Goal: Task Accomplishment & Management: Manage account settings

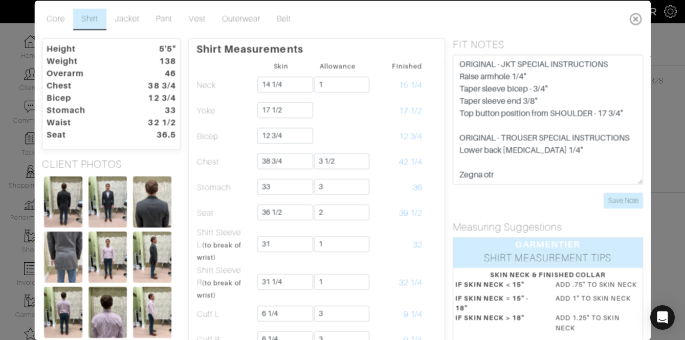
click at [631, 18] on icon at bounding box center [636, 18] width 21 height 20
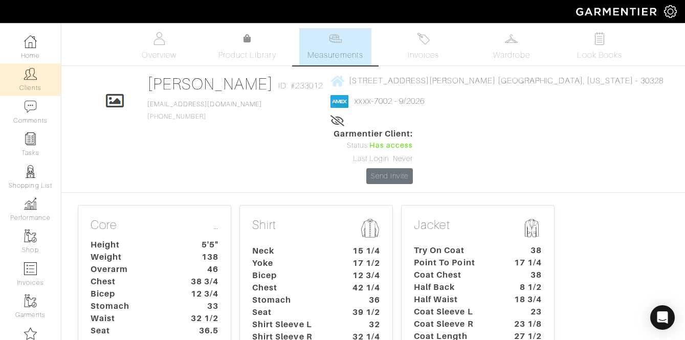
click at [26, 81] on link "Clients" at bounding box center [30, 79] width 61 height 32
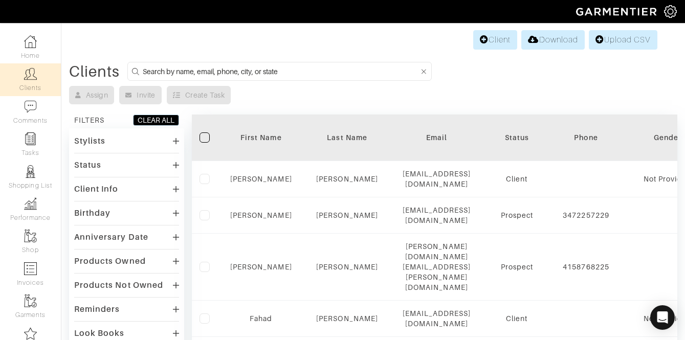
click at [205, 68] on input at bounding box center [281, 71] width 276 height 13
type input "sigmund"
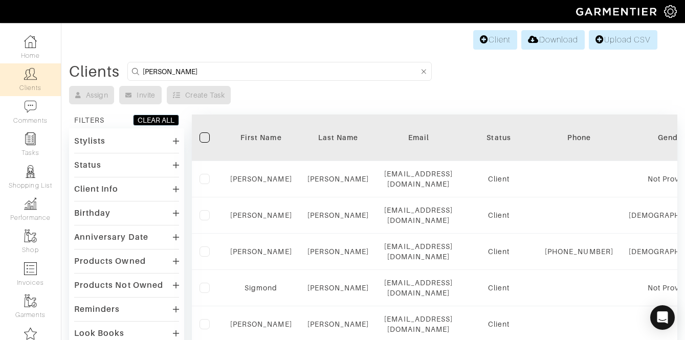
click at [168, 143] on div "Stylists" at bounding box center [126, 141] width 105 height 15
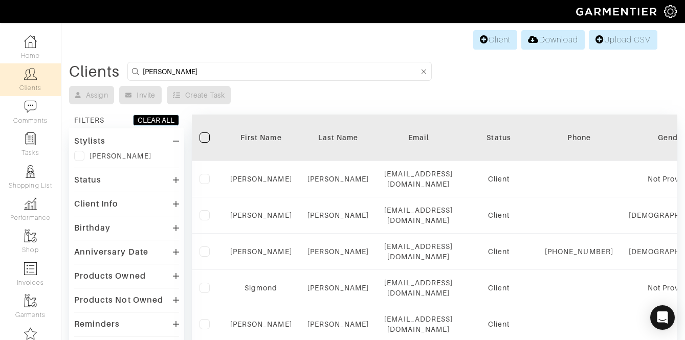
click at [81, 154] on label at bounding box center [79, 156] width 10 height 10
click at [0, 0] on input "checkbox" at bounding box center [0, 0] width 0 height 0
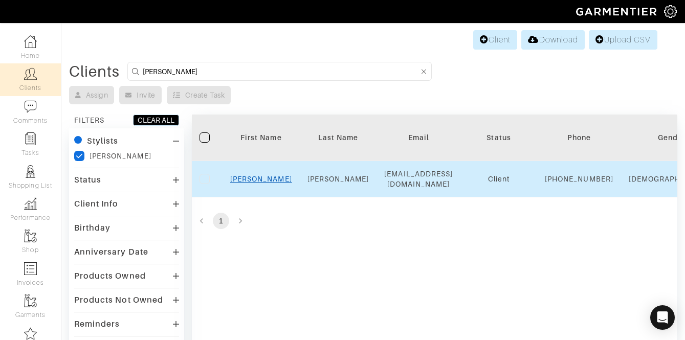
click at [254, 183] on link "Stephen" at bounding box center [261, 179] width 62 height 8
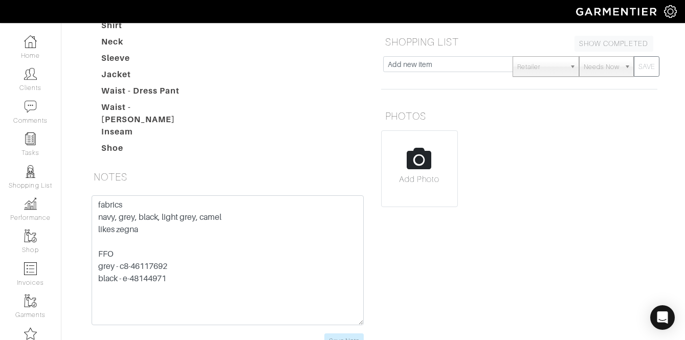
scroll to position [240, 0]
click at [332, 333] on input "Save Note" at bounding box center [343, 341] width 39 height 16
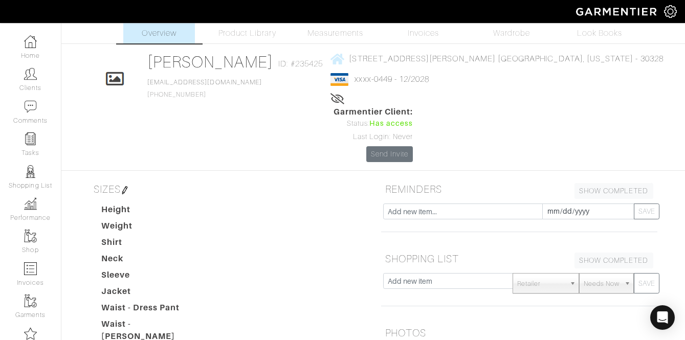
scroll to position [0, 0]
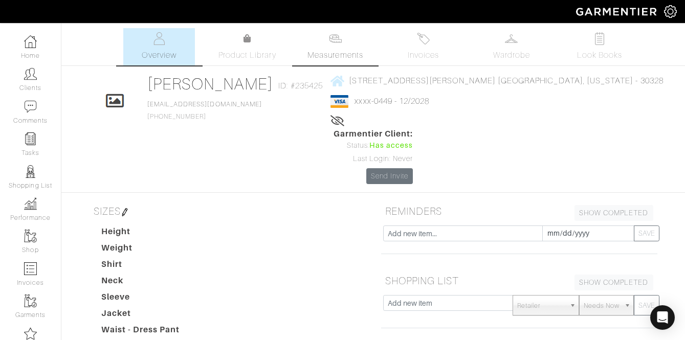
click at [325, 39] on link "Measurements" at bounding box center [335, 46] width 72 height 37
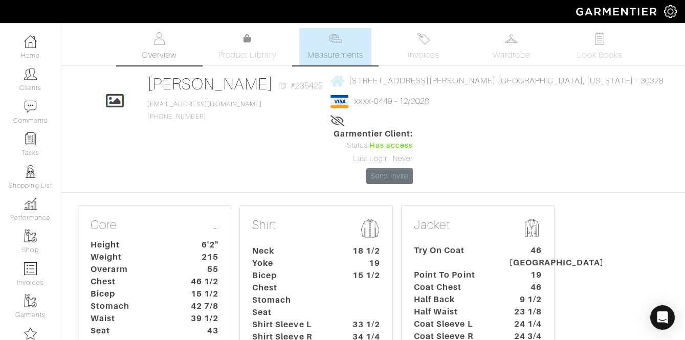
click at [172, 48] on link "Overview" at bounding box center [159, 46] width 72 height 37
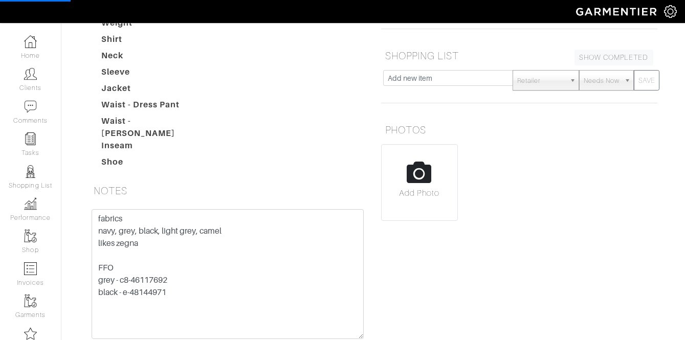
scroll to position [248, 0]
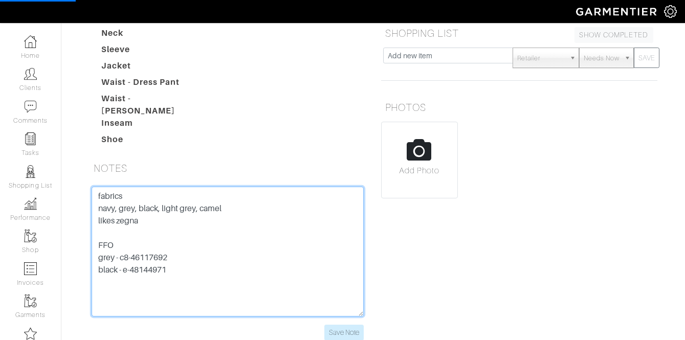
click at [100, 187] on textarea "fabrics navy, grey, black, light grey, camel likes zegna FFO grey - c8-46117692…" at bounding box center [228, 252] width 272 height 130
click at [94, 187] on textarea "fabrics navy, grey, black, light grey, camel likes zegna FFO grey - c8-46117692…" at bounding box center [228, 252] width 272 height 130
click at [117, 187] on textarea "fabrics navy, grey, black, light grey, camel likes zegna FFO grey - c8-46117692…" at bounding box center [228, 252] width 272 height 130
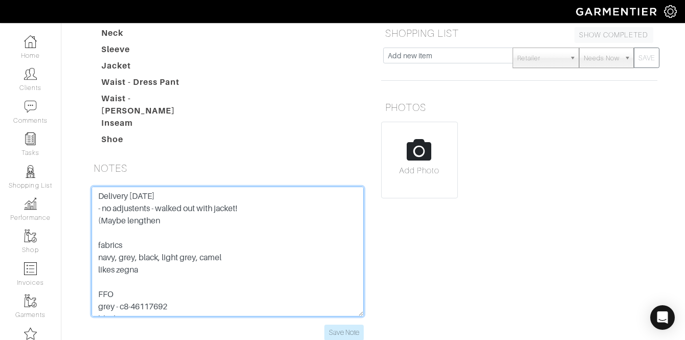
click at [168, 187] on textarea "fabrics navy, grey, black, light grey, camel likes zegna FFO grey - c8-46117692…" at bounding box center [228, 252] width 272 height 130
click at [141, 187] on textarea "fabrics navy, grey, black, light grey, camel likes zegna FFO grey - c8-46117692…" at bounding box center [228, 252] width 272 height 130
drag, startPoint x: 173, startPoint y: 157, endPoint x: 95, endPoint y: 156, distance: 78.8
click at [95, 187] on textarea "fabrics navy, grey, black, light grey, camel likes zegna FFO grey - c8-46117692…" at bounding box center [228, 252] width 272 height 130
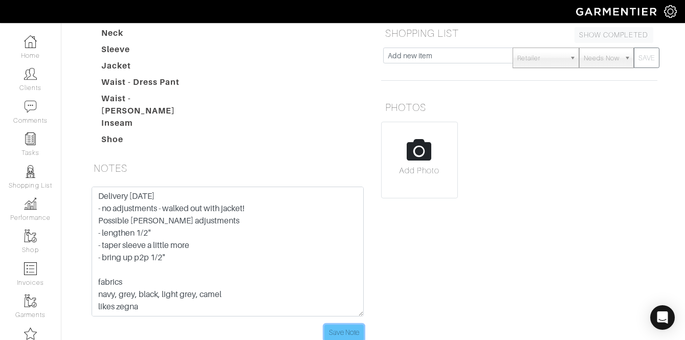
click at [340, 325] on input "Save Note" at bounding box center [343, 333] width 39 height 16
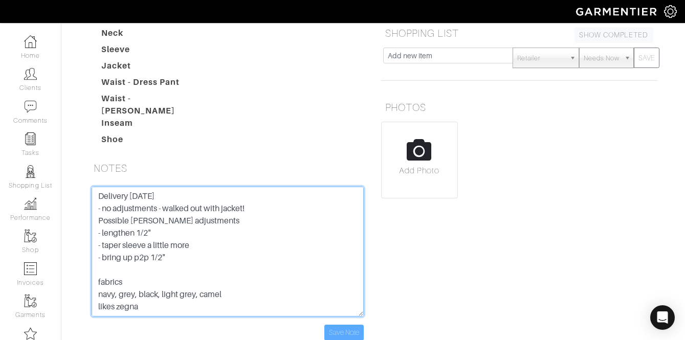
click at [209, 195] on textarea "fabrics navy, grey, black, light grey, camel likes zegna FFO grey - c8-46117692…" at bounding box center [228, 252] width 272 height 130
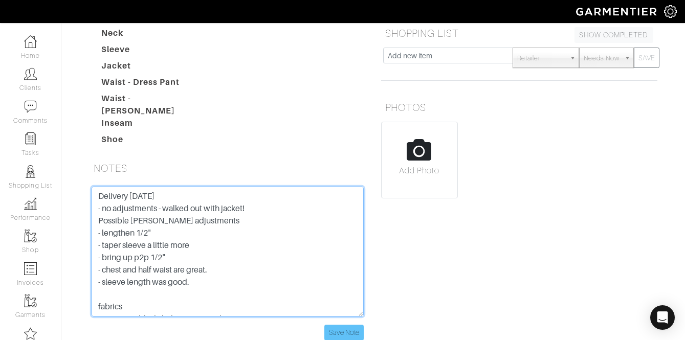
type textarea "Delivery 8/22/25 - no adjustments - walked out with jacket! Possible jeff adjus…"
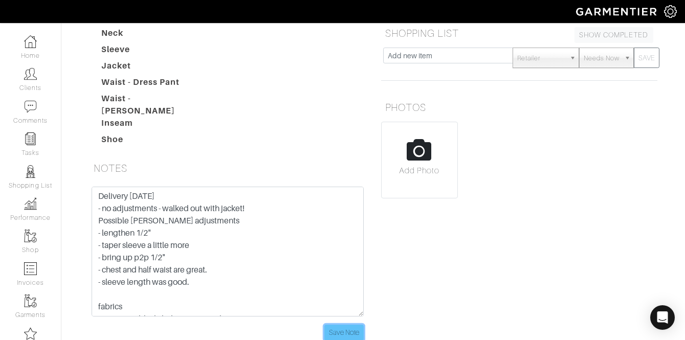
click at [354, 325] on input "Save Note" at bounding box center [343, 333] width 39 height 16
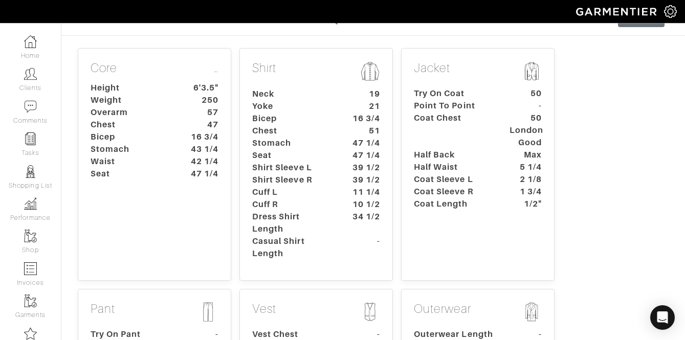
scroll to position [118, 0]
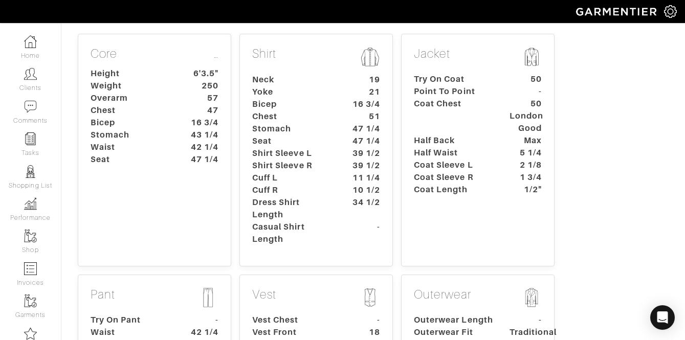
click at [303, 156] on dt "Shirt Sleeve L" at bounding box center [293, 153] width 96 height 12
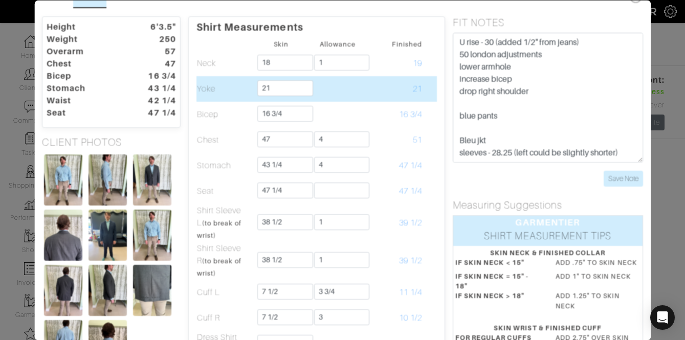
scroll to position [67, 0]
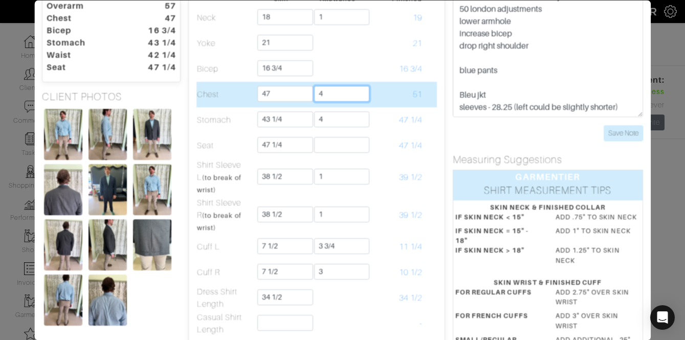
click at [339, 95] on input "4" at bounding box center [342, 94] width 56 height 16
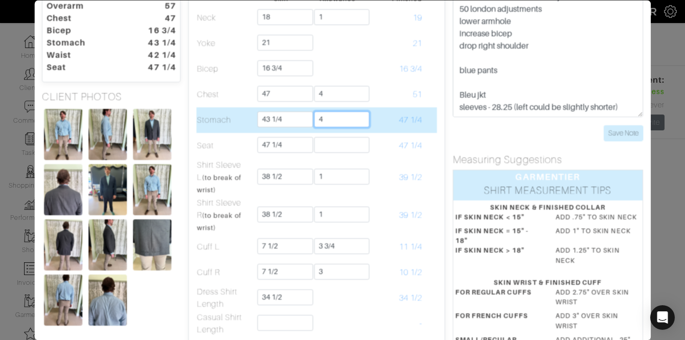
click at [333, 116] on input "4" at bounding box center [342, 120] width 56 height 16
type input "3"
click at [416, 132] on td "47 1/4" at bounding box center [394, 120] width 57 height 26
click at [331, 119] on input "3" at bounding box center [342, 120] width 56 height 16
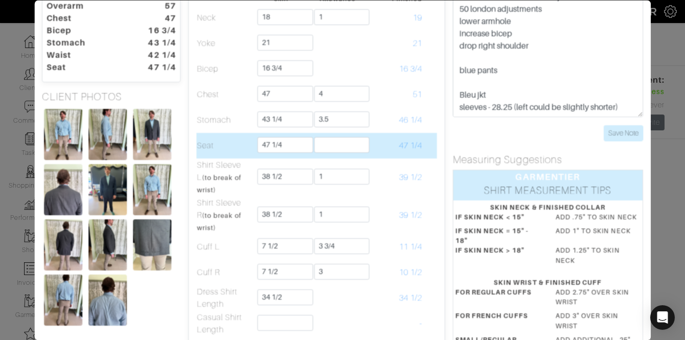
type input "3 1/2"
click at [374, 140] on td "47 1/4" at bounding box center [394, 146] width 57 height 26
click at [354, 143] on input "text" at bounding box center [342, 145] width 56 height 16
type input "3"
click at [399, 144] on span "50 1/4" at bounding box center [410, 145] width 23 height 9
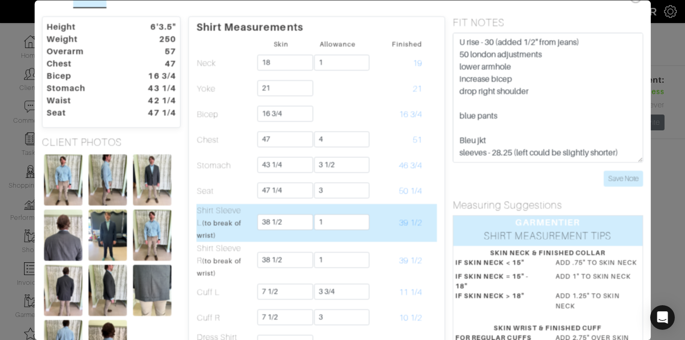
scroll to position [21, 0]
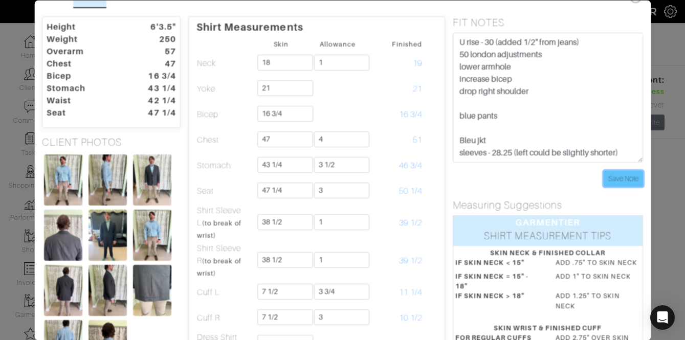
click at [632, 182] on input "Save Note" at bounding box center [623, 179] width 39 height 16
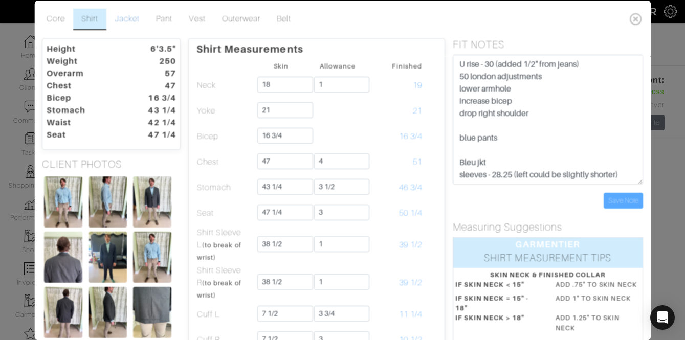
scroll to position [1, 0]
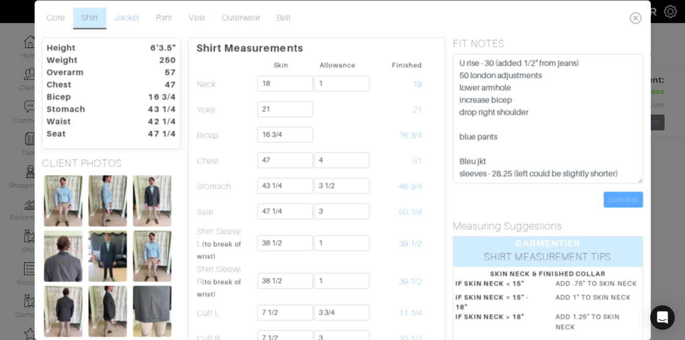
click at [126, 19] on link "Jacket" at bounding box center [126, 18] width 41 height 21
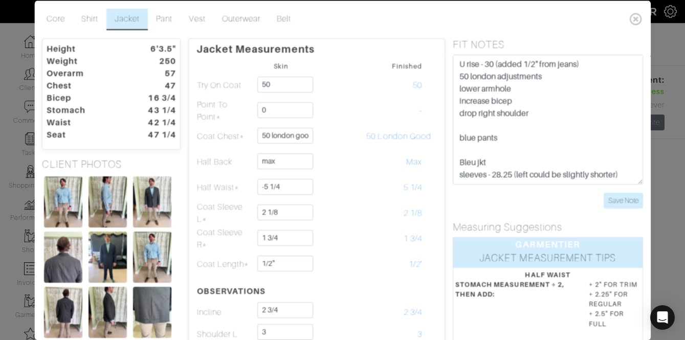
scroll to position [15, 0]
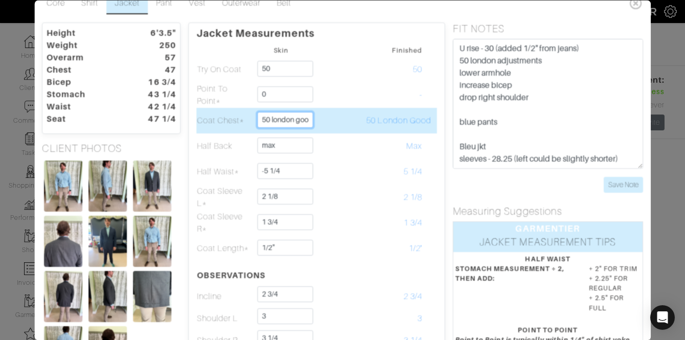
click at [284, 121] on input "50 london good" at bounding box center [286, 120] width 56 height 16
click at [423, 129] on td at bounding box center [430, 121] width 14 height 26
click at [283, 118] on input "47" at bounding box center [286, 120] width 56 height 16
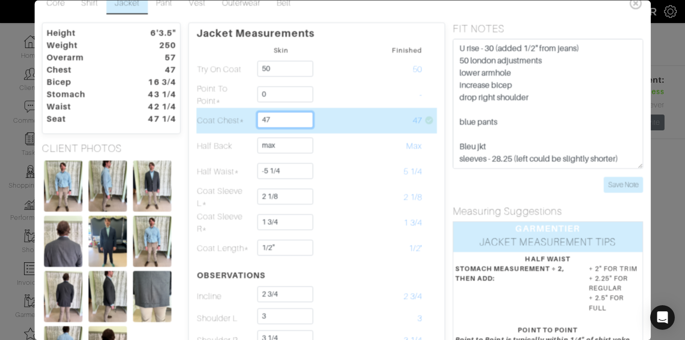
click at [283, 119] on input "47" at bounding box center [286, 120] width 56 height 16
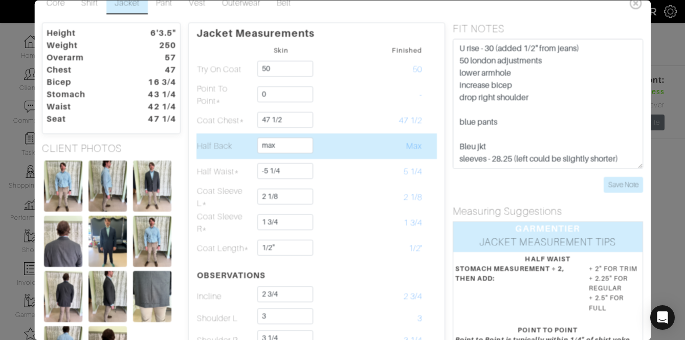
click at [375, 136] on td "Max" at bounding box center [394, 147] width 57 height 26
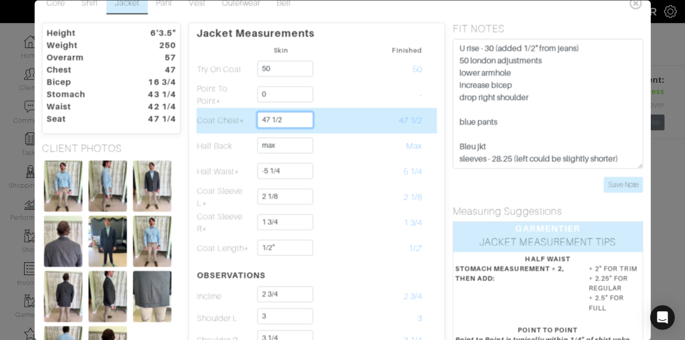
click at [295, 120] on input "47 1/2" at bounding box center [286, 120] width 56 height 16
click at [294, 120] on input "47 1/2" at bounding box center [286, 120] width 56 height 16
type input "48"
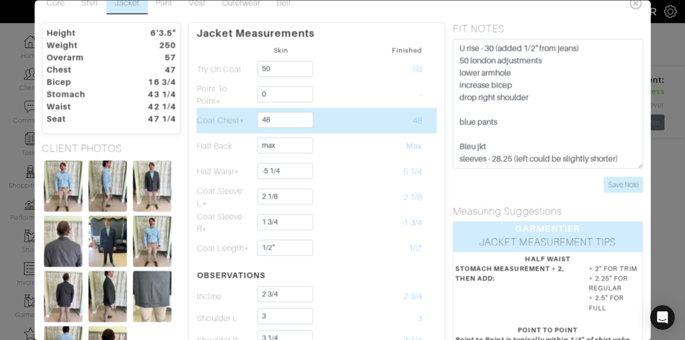
click at [359, 118] on td at bounding box center [338, 121] width 57 height 26
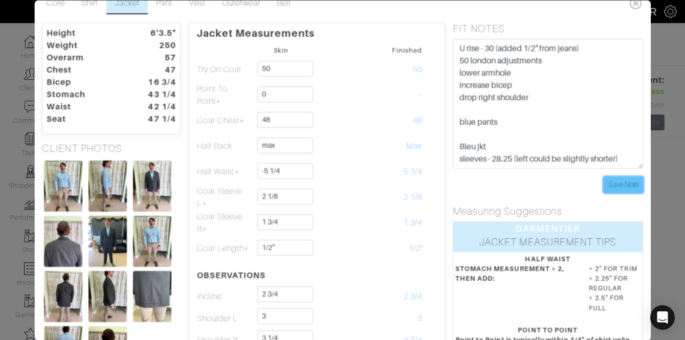
click at [612, 186] on input "Save Note" at bounding box center [623, 185] width 39 height 16
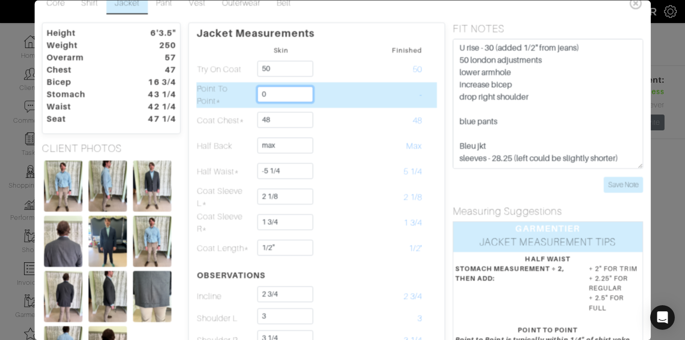
click at [289, 94] on input "0" at bounding box center [286, 94] width 56 height 16
click at [283, 96] on input "0" at bounding box center [286, 94] width 56 height 16
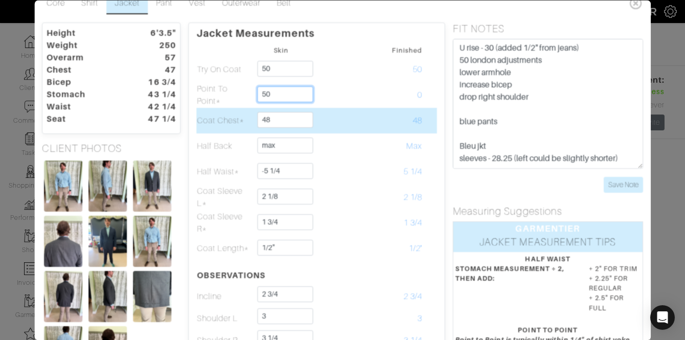
type input "50"
click at [355, 125] on td at bounding box center [338, 121] width 57 height 26
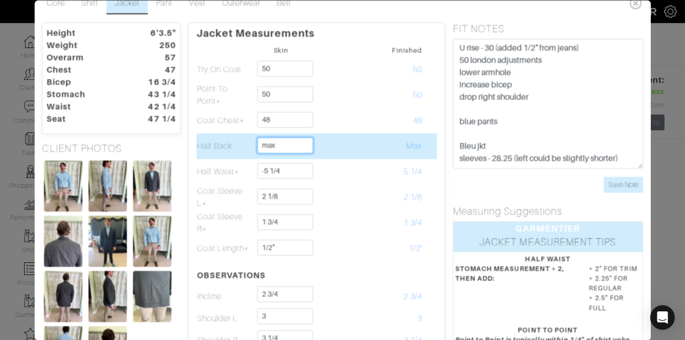
click at [277, 149] on input "max" at bounding box center [286, 146] width 56 height 16
type input "10"
click at [357, 142] on td at bounding box center [338, 147] width 57 height 26
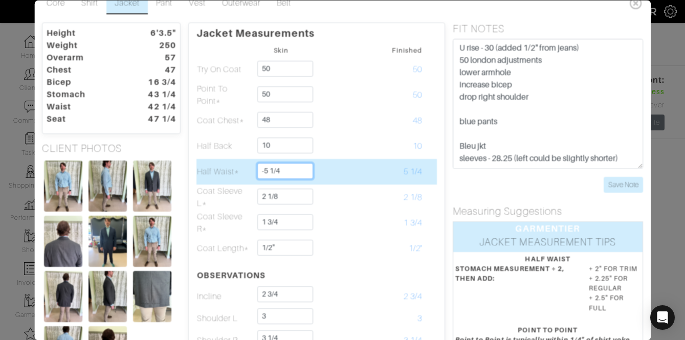
click at [290, 173] on input "-5 1/4" at bounding box center [286, 171] width 56 height 16
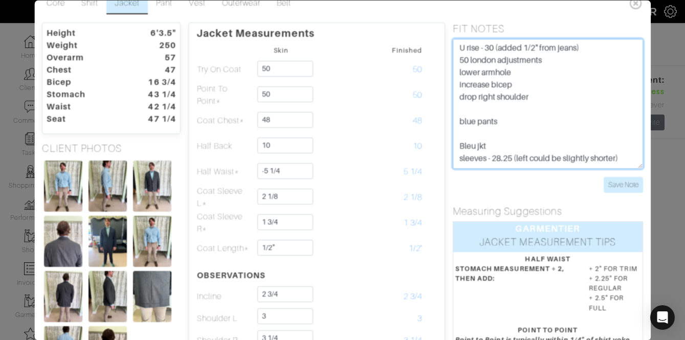
click at [455, 47] on textarea "U rise - 30 (added 1/2" from jeans) 50 london adjustments lower armhole increas…" at bounding box center [548, 104] width 190 height 130
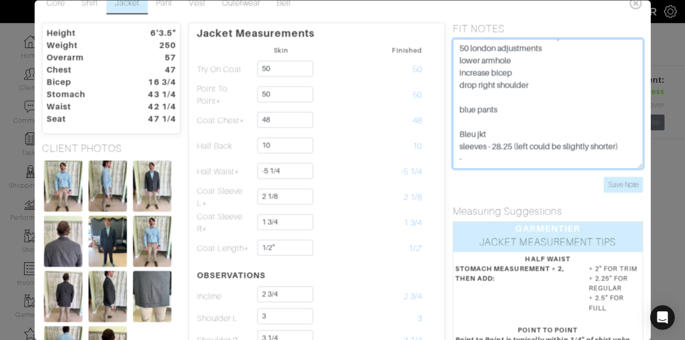
scroll to position [0, 0]
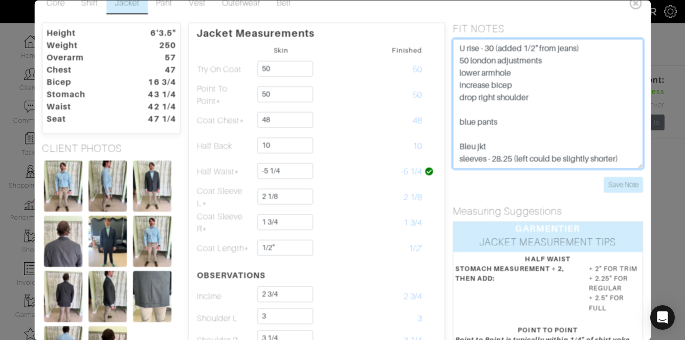
click at [486, 58] on textarea "U rise - 30 (added 1/2" from jeans) 50 london adjustments lower armhole increas…" at bounding box center [548, 104] width 190 height 130
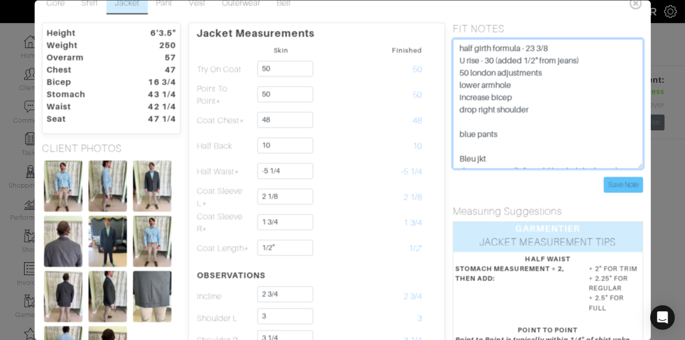
type textarea "half girth formula - 23 3/8 U rise - 30 (added 1/2" from jeans) 50 london adjus…"
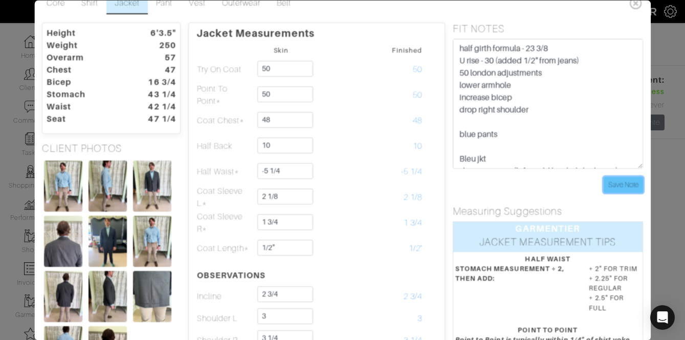
click at [636, 187] on input "Save Note" at bounding box center [623, 185] width 39 height 16
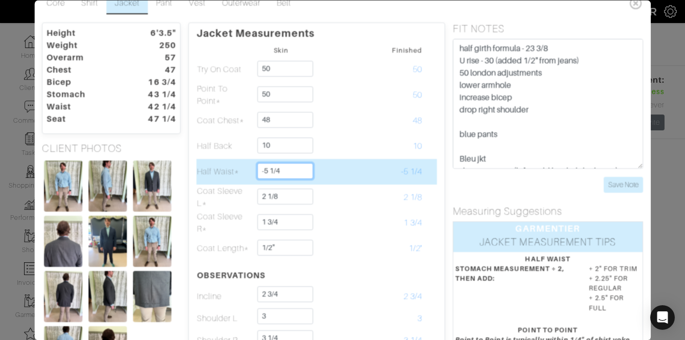
click at [286, 168] on input "-5 1/4" at bounding box center [286, 171] width 56 height 16
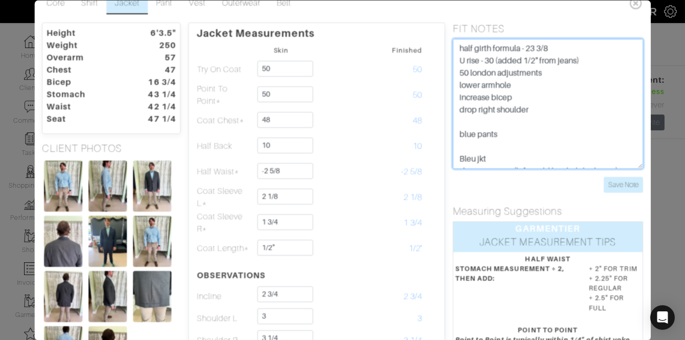
click at [560, 62] on textarea "U rise - 30 (added 1/2" from jeans) 50 london adjustments lower armhole increas…" at bounding box center [548, 104] width 190 height 130
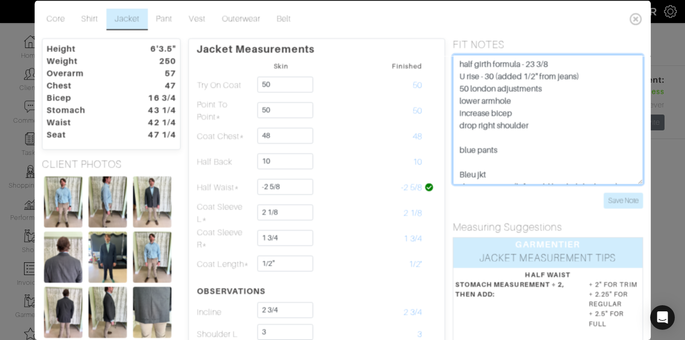
drag, startPoint x: 557, startPoint y: 73, endPoint x: 536, endPoint y: 76, distance: 21.7
click at [538, 75] on textarea "U rise - 30 (added 1/2" from jeans) 50 london adjustments lower armhole increas…" at bounding box center [548, 119] width 190 height 130
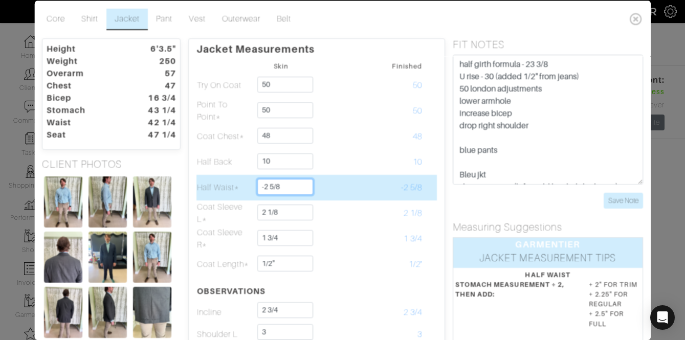
click at [288, 190] on input "-2 5/8" at bounding box center [286, 187] width 56 height 16
click at [287, 190] on input "-2 5/8" at bounding box center [286, 187] width 56 height 16
type input "23 1/2"
click at [398, 195] on td "-2 5/8" at bounding box center [394, 188] width 57 height 26
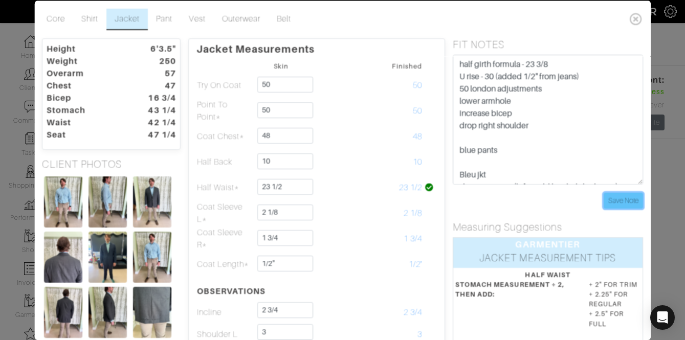
click at [623, 205] on input "Save Note" at bounding box center [623, 200] width 39 height 16
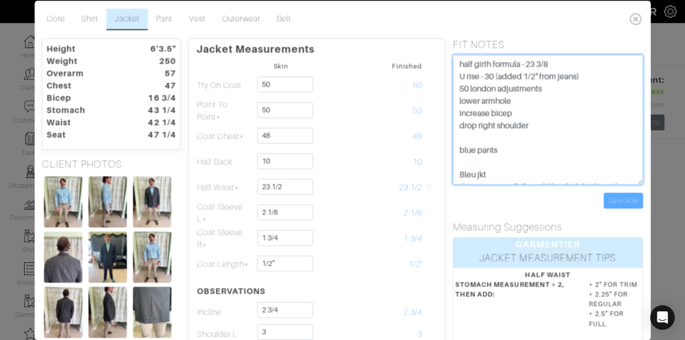
drag, startPoint x: 557, startPoint y: 72, endPoint x: 557, endPoint y: 77, distance: 5.6
click at [557, 76] on textarea "U rise - 30 (added 1/2" from jeans) 50 london adjustments lower armhole increas…" at bounding box center [548, 119] width 190 height 130
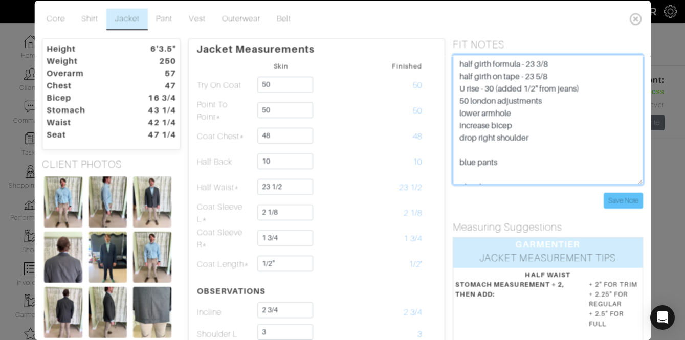
type textarea "half girth formula - 23 3/8 half girth on tape - 23 5/8 U rise - 30 (added 1/2"…"
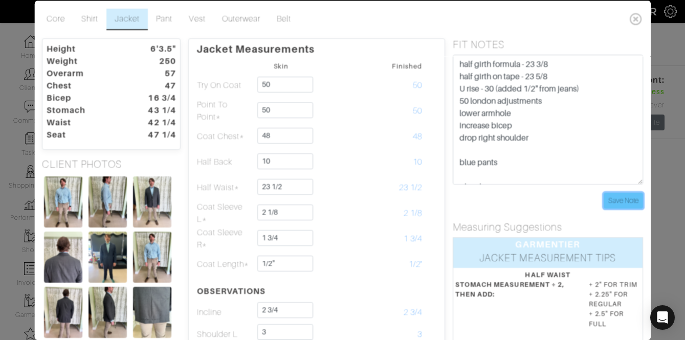
click at [625, 204] on input "Save Note" at bounding box center [623, 200] width 39 height 16
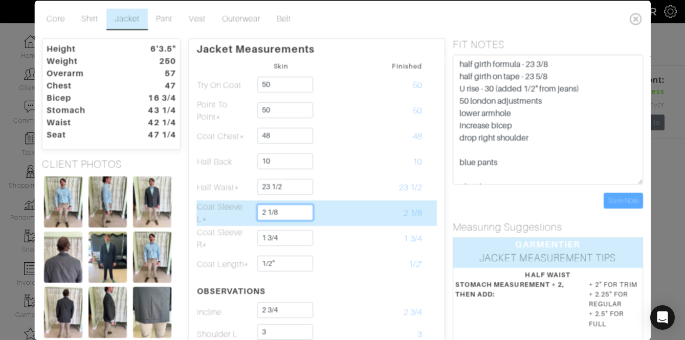
click at [292, 214] on input "2 1/8" at bounding box center [286, 212] width 56 height 16
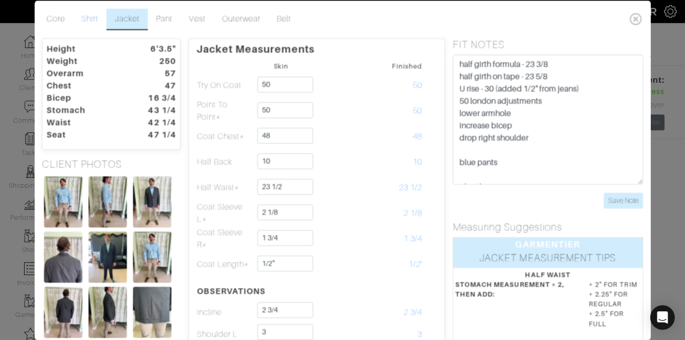
click at [88, 20] on link "Shirt" at bounding box center [89, 18] width 33 height 21
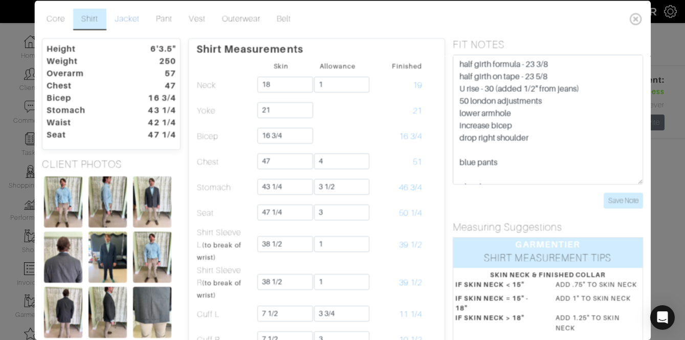
click at [129, 20] on link "Jacket" at bounding box center [126, 18] width 41 height 21
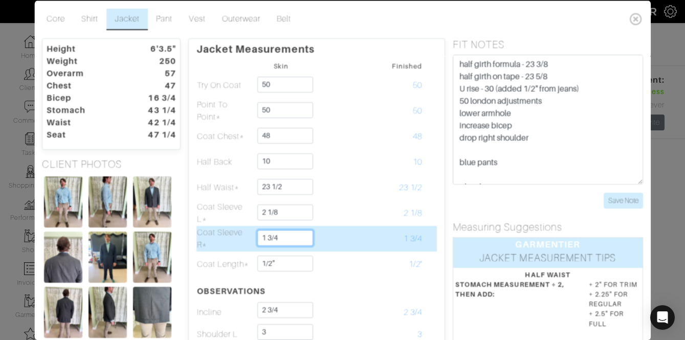
click at [286, 236] on input "1 3/4" at bounding box center [286, 238] width 56 height 16
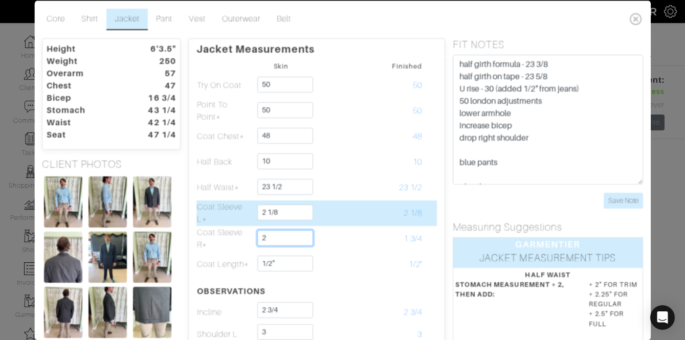
type input "2"
click at [265, 210] on input "2 1/8" at bounding box center [286, 212] width 56 height 16
type input "1 3/4"
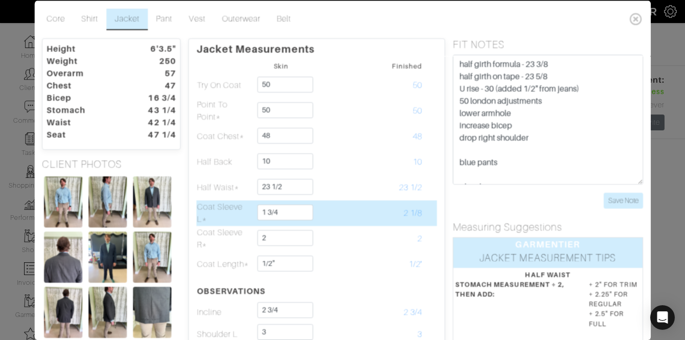
click at [349, 220] on td at bounding box center [338, 213] width 57 height 26
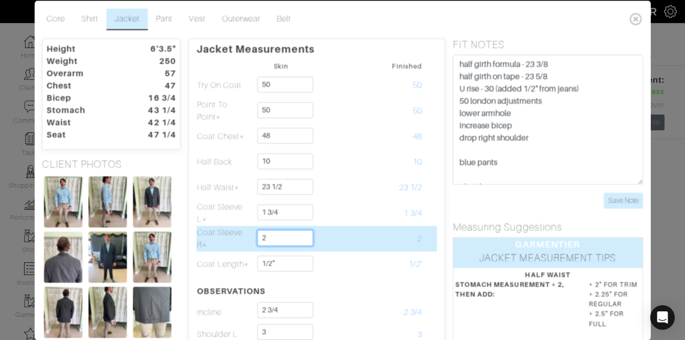
click at [283, 233] on input "2" at bounding box center [286, 238] width 56 height 16
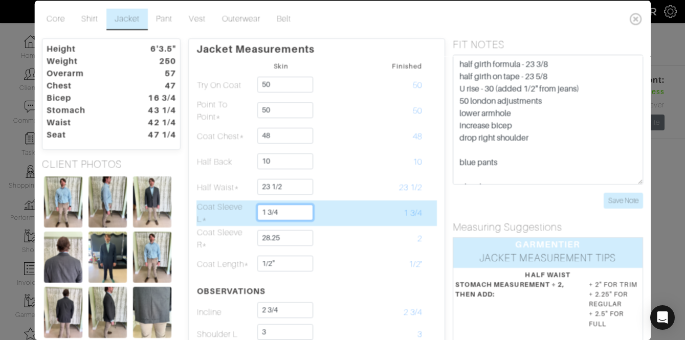
type input "28 1/4"
click at [299, 211] on input "1 3/4" at bounding box center [286, 212] width 56 height 16
type input "28"
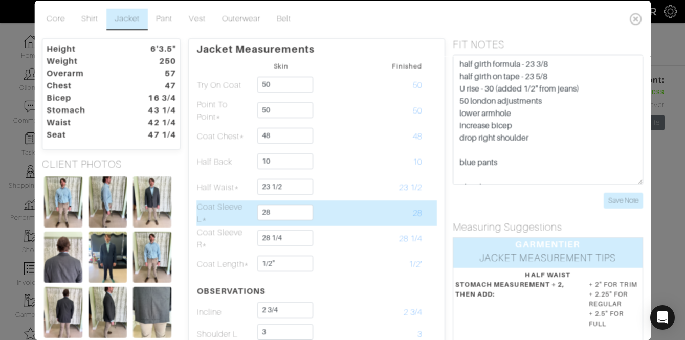
click at [360, 220] on td at bounding box center [338, 213] width 57 height 26
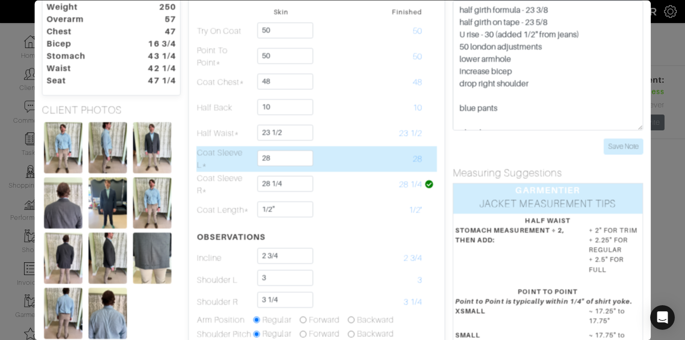
scroll to position [56, 0]
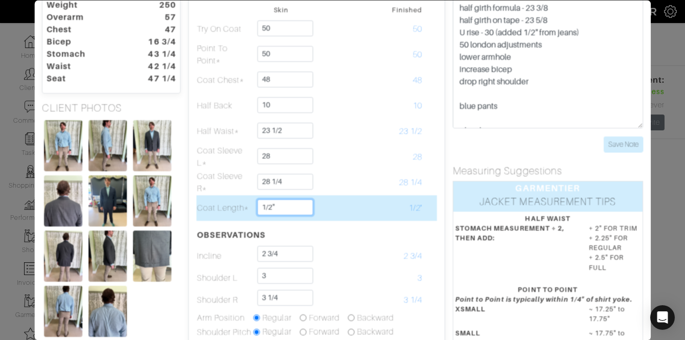
click at [286, 208] on input "1/2"" at bounding box center [286, 208] width 56 height 16
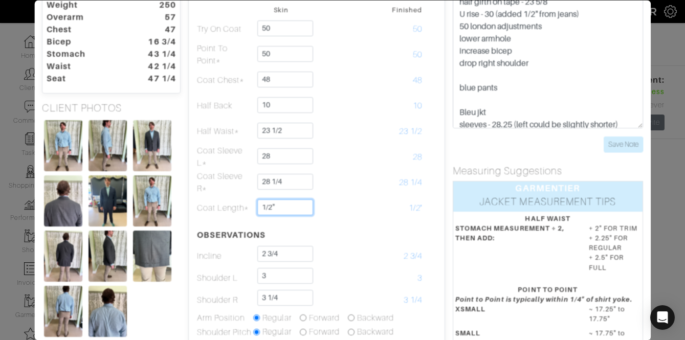
scroll to position [49, 0]
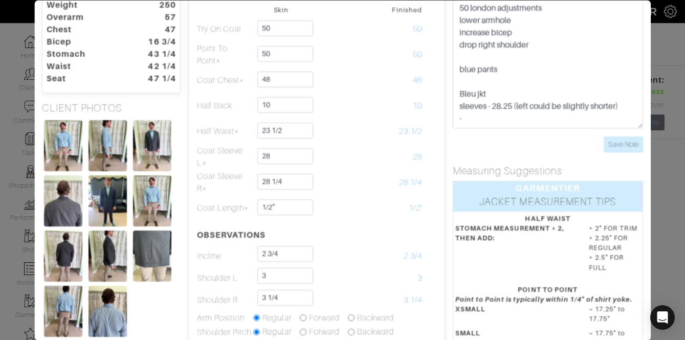
click at [623, 154] on div "FIT NOTES U rise - 30 (added 1/2" from jeans) 50 london adjustments lower armho…" at bounding box center [548, 73] width 206 height 183
click at [612, 146] on input "Save Note" at bounding box center [623, 145] width 39 height 16
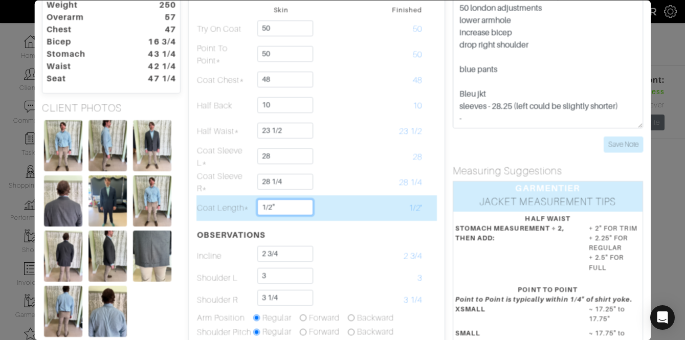
click at [290, 205] on input "1/2"" at bounding box center [286, 208] width 56 height 16
type input "33"
click at [404, 198] on td "33" at bounding box center [394, 209] width 57 height 26
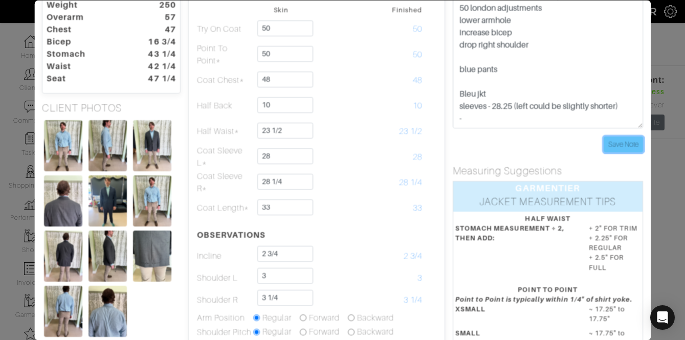
click at [610, 145] on input "Save Note" at bounding box center [623, 145] width 39 height 16
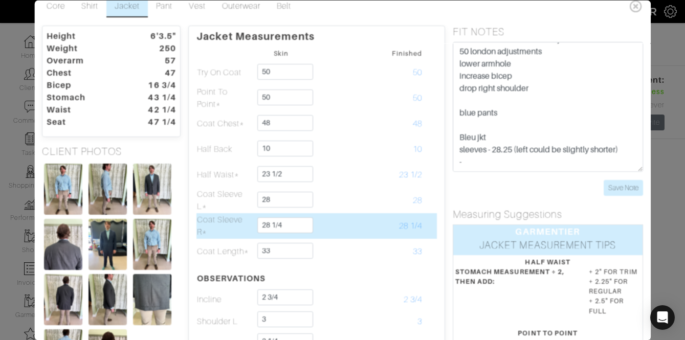
scroll to position [0, 0]
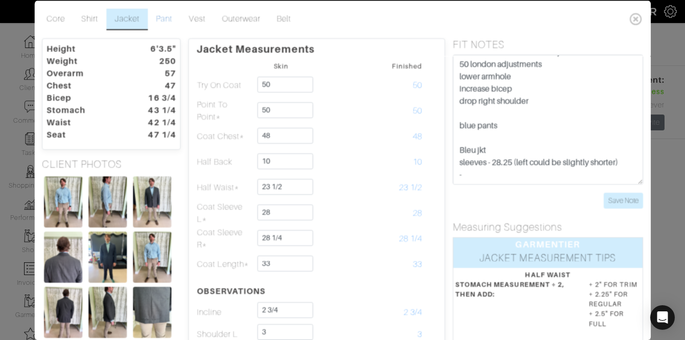
click at [171, 18] on link "Pant" at bounding box center [164, 18] width 33 height 21
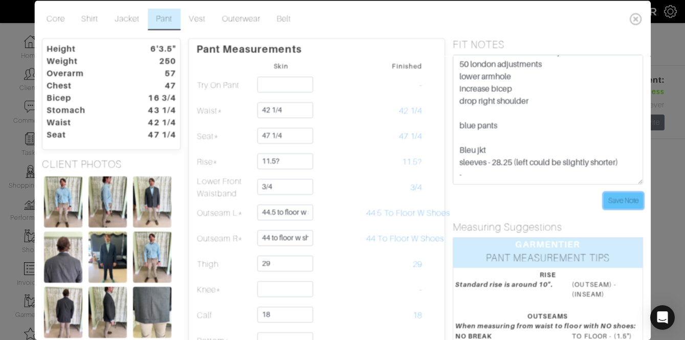
click at [620, 199] on input "Save Note" at bounding box center [623, 200] width 39 height 16
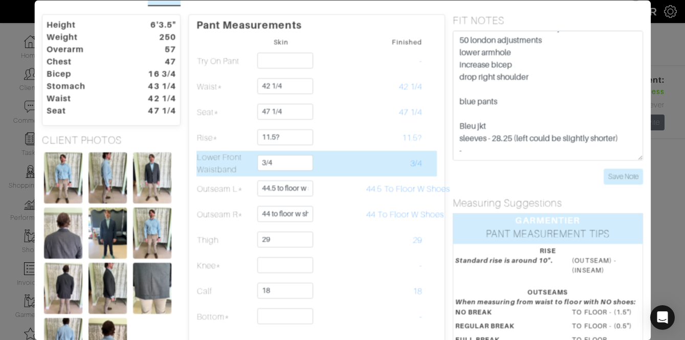
scroll to position [26, 0]
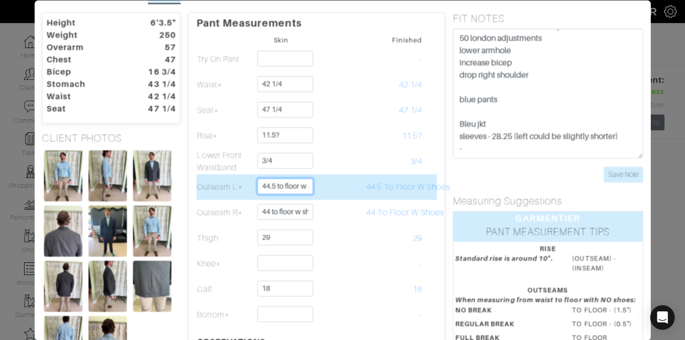
click at [269, 187] on input "44.5 to floor w shoes" at bounding box center [286, 187] width 56 height 16
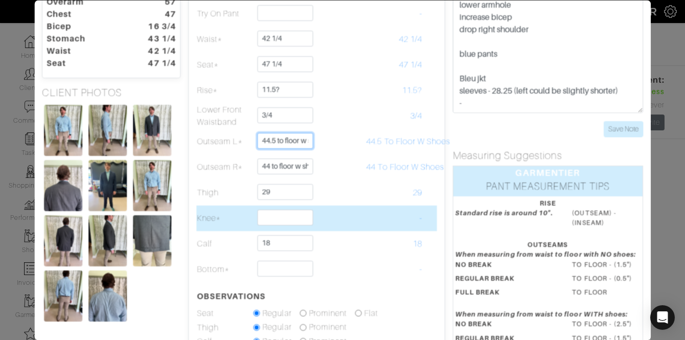
scroll to position [72, 0]
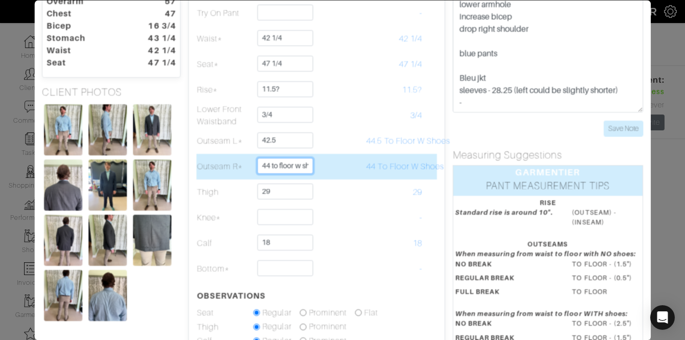
type input "42 1/2"
click at [289, 171] on input "44 to floor w shoes" at bounding box center [286, 166] width 56 height 16
click at [289, 170] on input "44 to floor w shoes" at bounding box center [286, 166] width 56 height 16
type input "42 1/2"
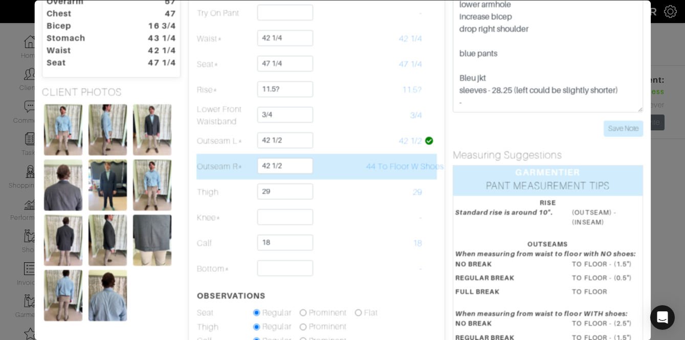
click at [414, 162] on span "44 To Floor W Shoes" at bounding box center [406, 166] width 78 height 9
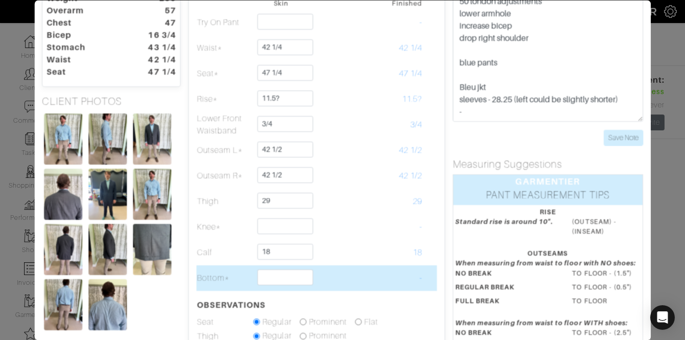
scroll to position [58, 0]
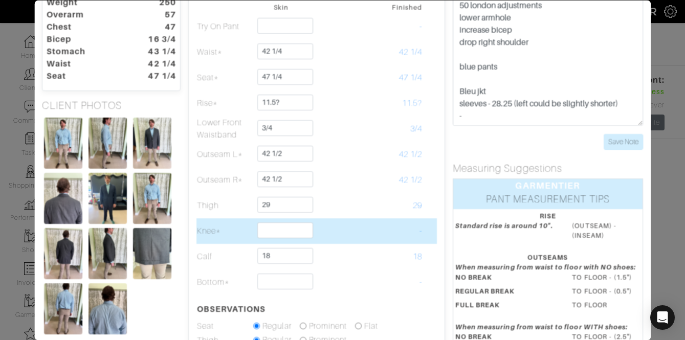
click at [283, 239] on td at bounding box center [281, 232] width 57 height 26
click at [280, 231] on input "text" at bounding box center [286, 231] width 56 height 16
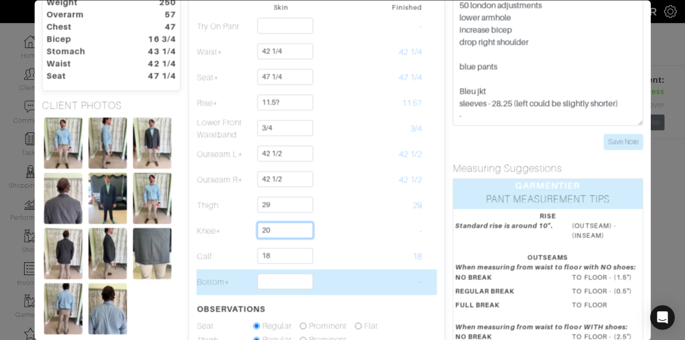
type input "20"
click at [279, 286] on input "text" at bounding box center [286, 282] width 56 height 16
type input "18"
click at [372, 282] on td "-" at bounding box center [394, 283] width 57 height 26
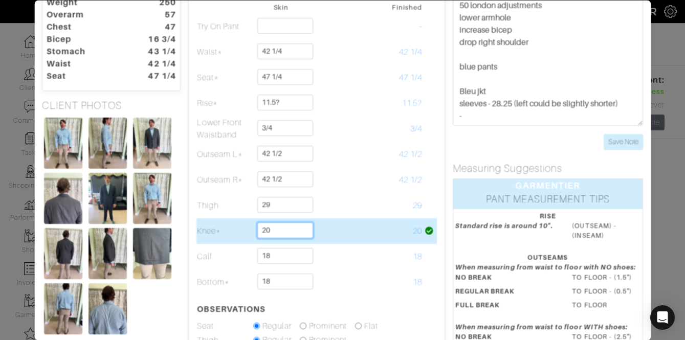
click at [284, 234] on input "20" at bounding box center [286, 231] width 56 height 16
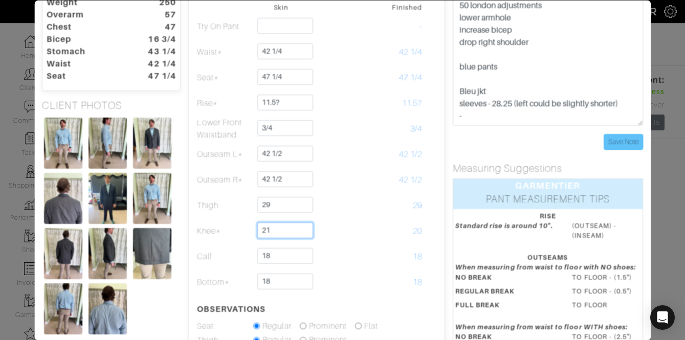
type input "21"
click at [622, 143] on input "Save Note" at bounding box center [623, 142] width 39 height 16
click at [618, 144] on input "Save Note" at bounding box center [623, 142] width 39 height 16
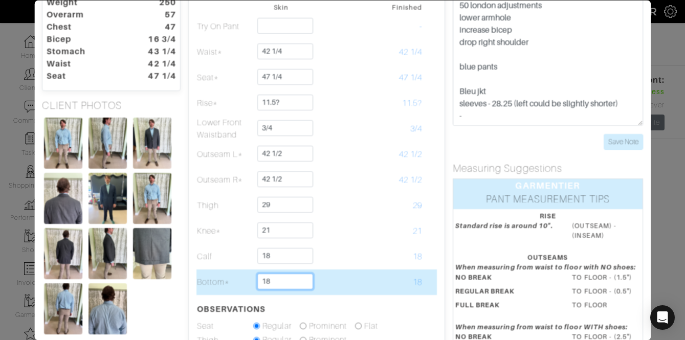
click at [279, 281] on input "18" at bounding box center [286, 282] width 56 height 16
type input "17 1/2"
click at [374, 287] on td "18" at bounding box center [394, 283] width 57 height 26
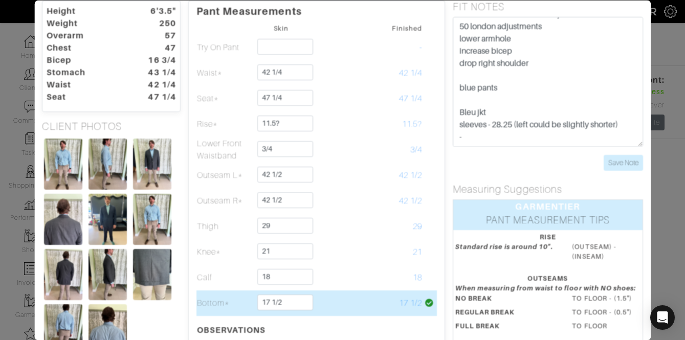
scroll to position [0, 0]
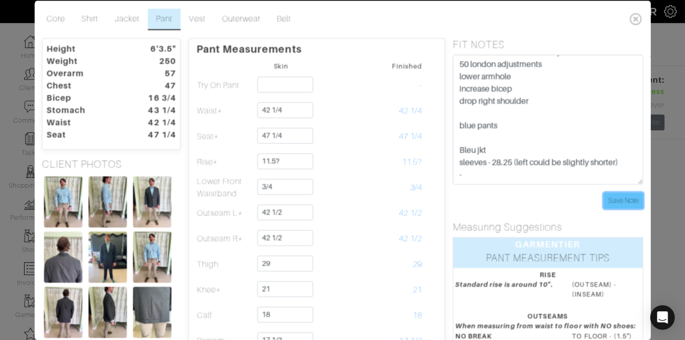
click at [604, 199] on input "Save Note" at bounding box center [623, 200] width 39 height 16
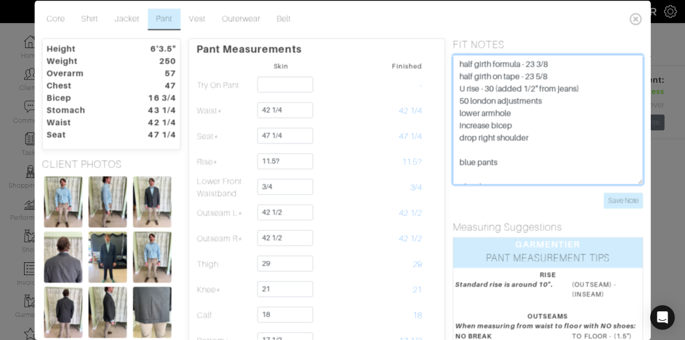
click at [478, 57] on textarea "U rise - 30 (added 1/2" from jeans) 50 london adjustments lower armhole increas…" at bounding box center [548, 119] width 190 height 130
click at [476, 61] on textarea "U rise - 30 (added 1/2" from jeans) 50 london adjustments lower armhole increas…" at bounding box center [548, 119] width 190 height 130
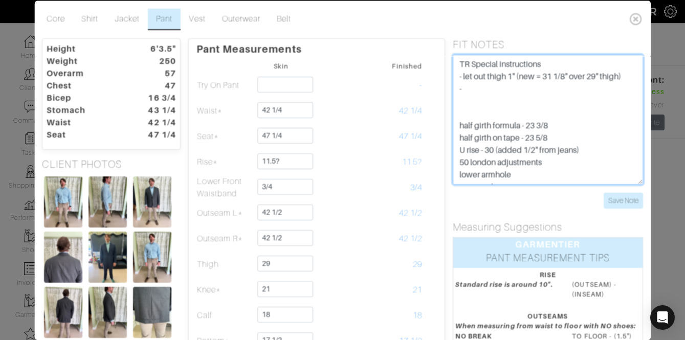
type textarea "TR Special instructions - let out thigh 1" (new = 31 1/8" over 29" thigh) - hal…"
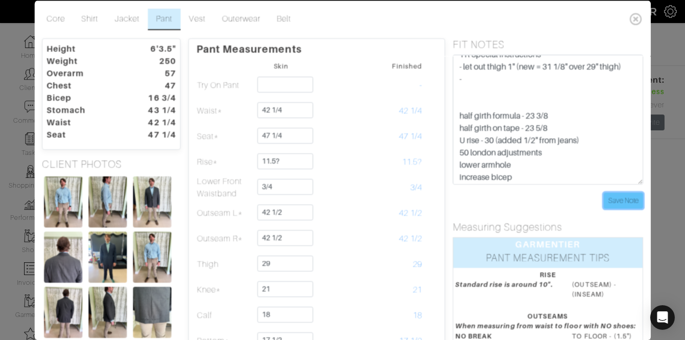
click at [609, 196] on input "Save Note" at bounding box center [623, 200] width 39 height 16
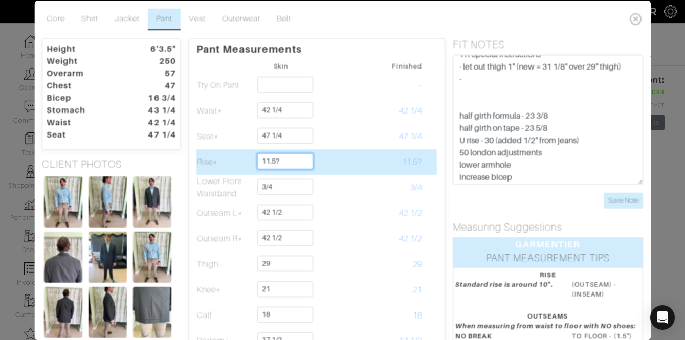
click at [284, 164] on input "11.5?" at bounding box center [286, 161] width 56 height 16
click at [283, 164] on input "11.5?" at bounding box center [286, 161] width 56 height 16
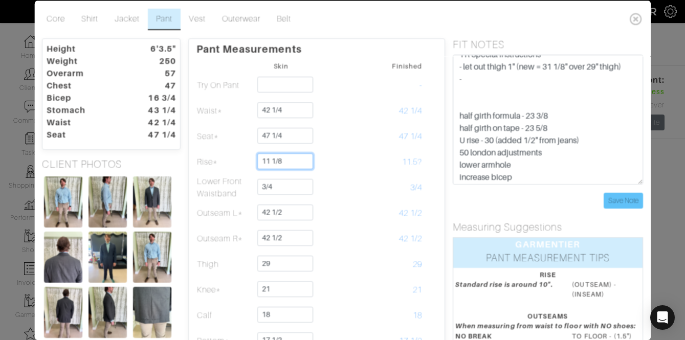
type input "11 1/8"
click at [626, 200] on input "Save Note" at bounding box center [623, 200] width 39 height 16
click at [634, 198] on input "Save Note" at bounding box center [623, 200] width 39 height 16
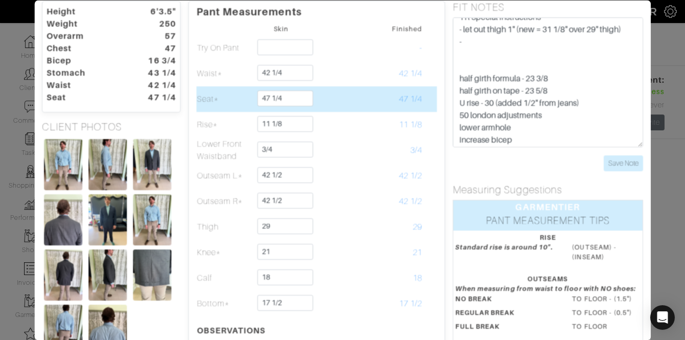
scroll to position [32, 0]
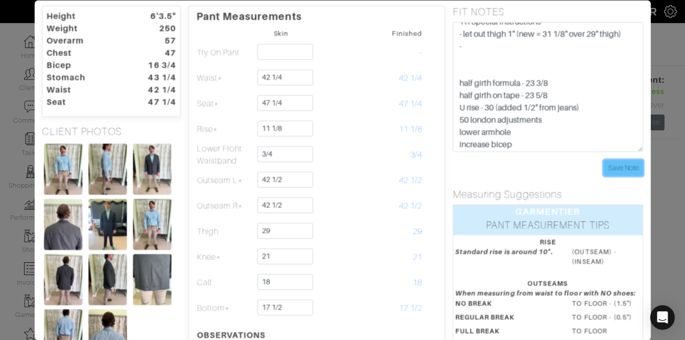
click at [620, 168] on input "Save Note" at bounding box center [623, 168] width 39 height 16
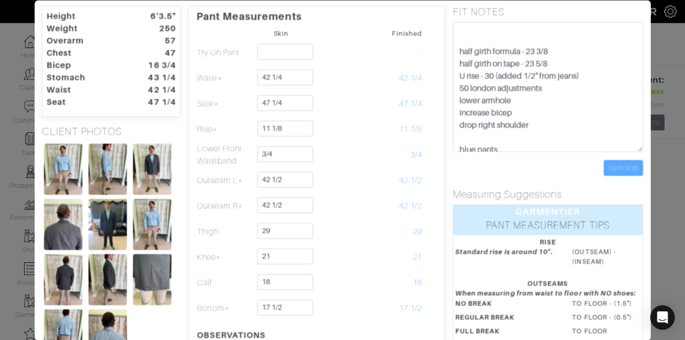
scroll to position [0, 0]
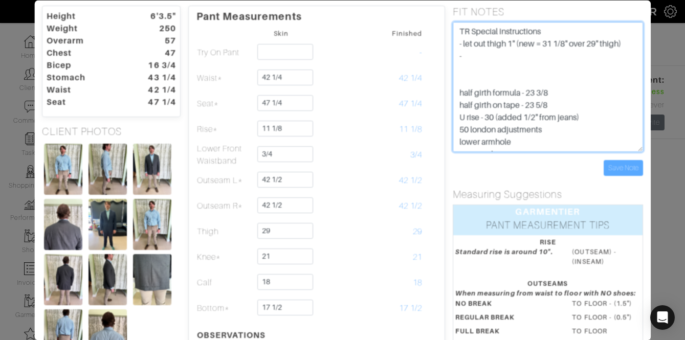
click at [523, 57] on textarea "U rise - 30 (added 1/2" from jeans) 50 london adjustments lower armhole increas…" at bounding box center [548, 87] width 190 height 130
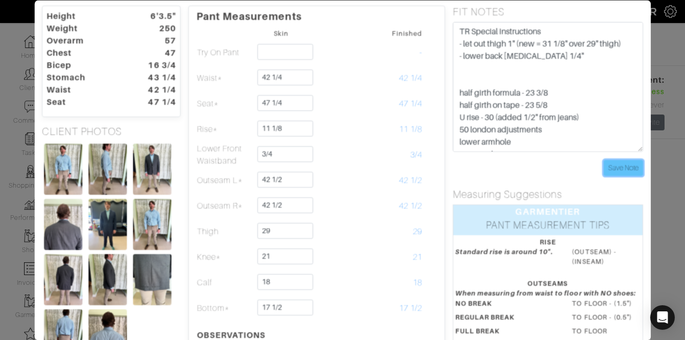
click at [624, 172] on input "Save Note" at bounding box center [623, 168] width 39 height 16
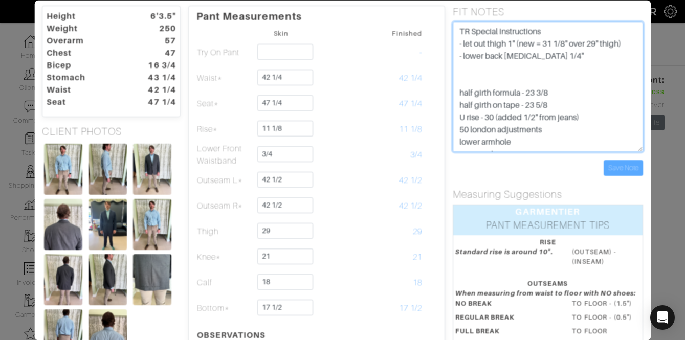
click at [546, 54] on textarea "U rise - 30 (added 1/2" from jeans) 50 london adjustments lower armhole increas…" at bounding box center [548, 87] width 190 height 130
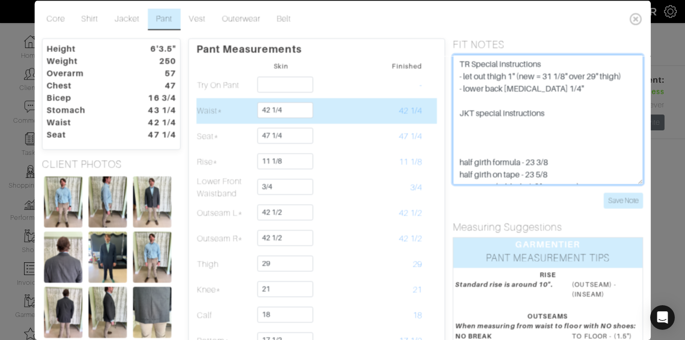
scroll to position [1, 0]
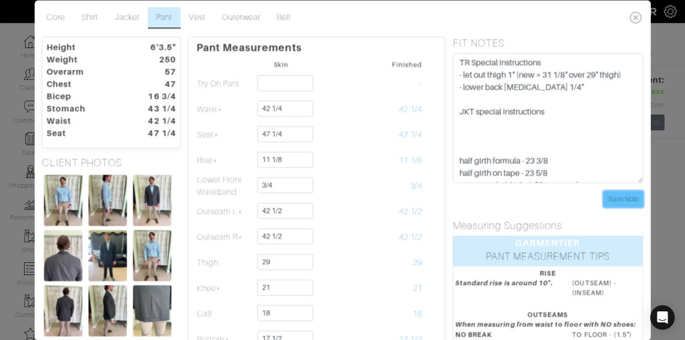
click at [627, 201] on input "Save Note" at bounding box center [623, 199] width 39 height 16
click at [113, 13] on link "Jacket" at bounding box center [126, 17] width 41 height 21
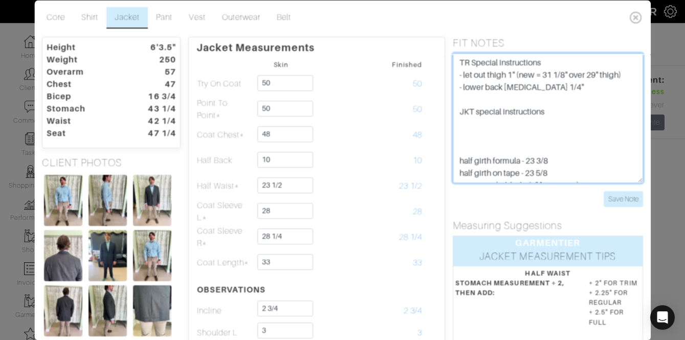
click at [524, 118] on textarea "U rise - 30 (added 1/2" from jeans) 50 london adjustments lower armhole increas…" at bounding box center [548, 118] width 190 height 130
click at [516, 125] on textarea "U rise - 30 (added 1/2" from jeans) 50 london adjustments lower armhole increas…" at bounding box center [548, 118] width 190 height 130
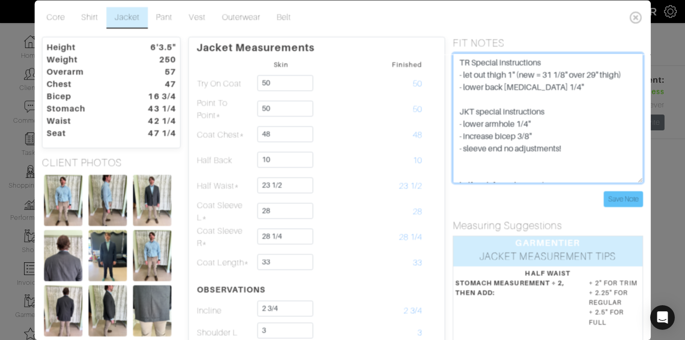
type textarea "TR Special instructions - let out thigh 1" (new = 31 1/8" over 29" thigh) - low…"
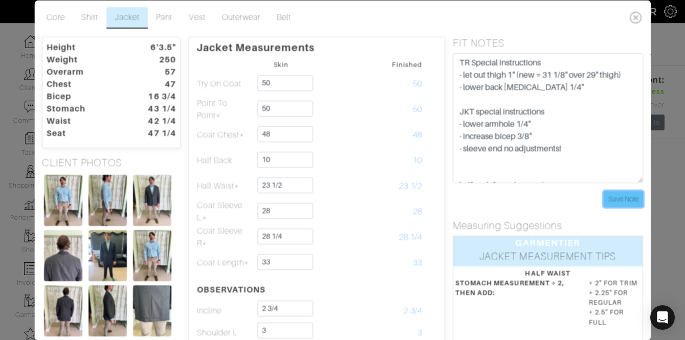
click at [627, 199] on input "Save Note" at bounding box center [623, 199] width 39 height 16
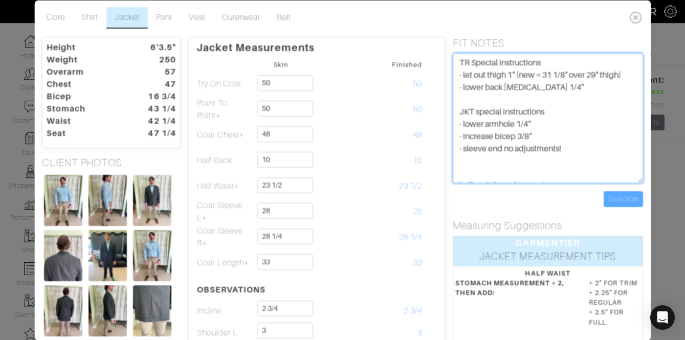
drag, startPoint x: 566, startPoint y: 150, endPoint x: 442, endPoint y: 113, distance: 128.9
click at [442, 113] on div "Height 6'3.5" Weight 250 Overarm 57 Chest 47 Bicep 16 3/4 Stomach 43 1/4 Waist …" at bounding box center [342, 329] width 617 height 585
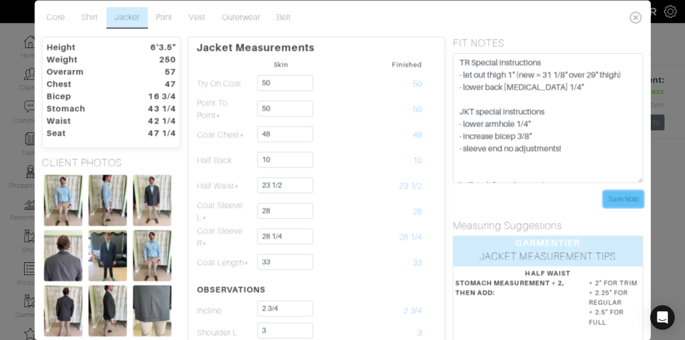
click at [637, 205] on input "Save Note" at bounding box center [623, 199] width 39 height 16
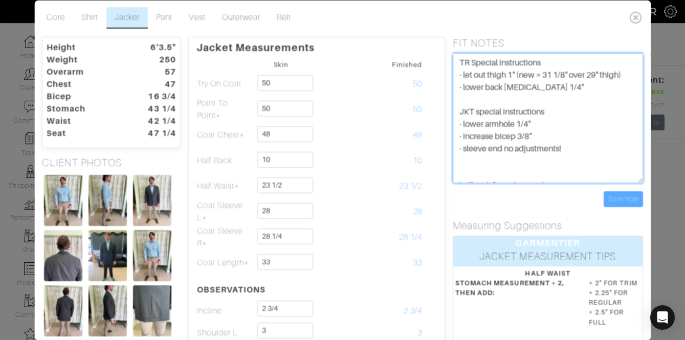
click at [582, 148] on textarea "U rise - 30 (added 1/2" from jeans) 50 london adjustments lower armhole increas…" at bounding box center [548, 118] width 190 height 130
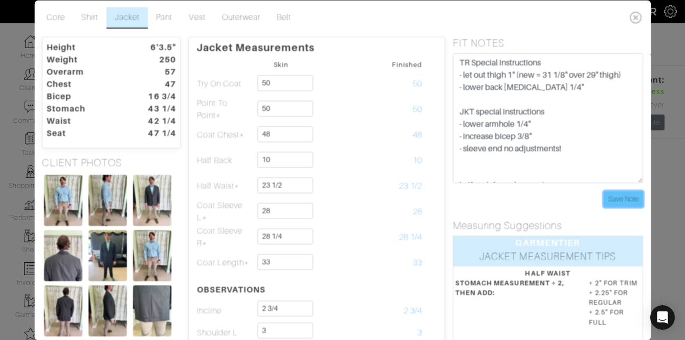
click at [626, 198] on input "Save Note" at bounding box center [623, 199] width 39 height 16
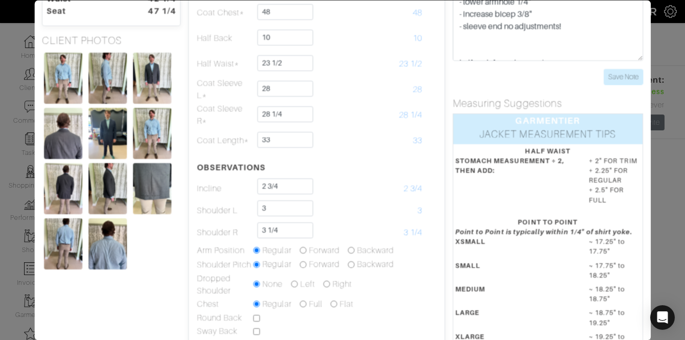
scroll to position [0, 0]
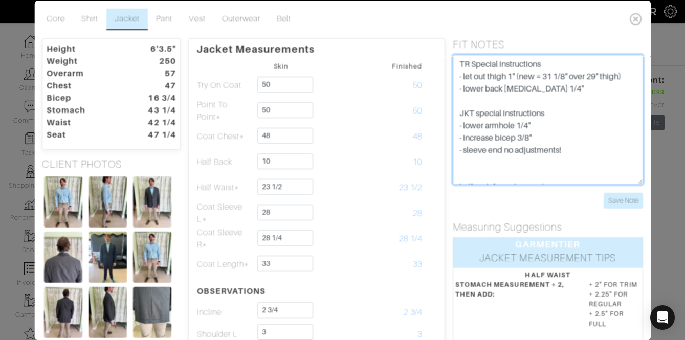
drag, startPoint x: 577, startPoint y: 154, endPoint x: 431, endPoint y: 57, distance: 175.3
click at [431, 57] on div "Height 6'3.5" Weight 250 Overarm 57 Chest 47 Bicep 16 3/4 Stomach 43 1/4 Waist …" at bounding box center [342, 330] width 617 height 585
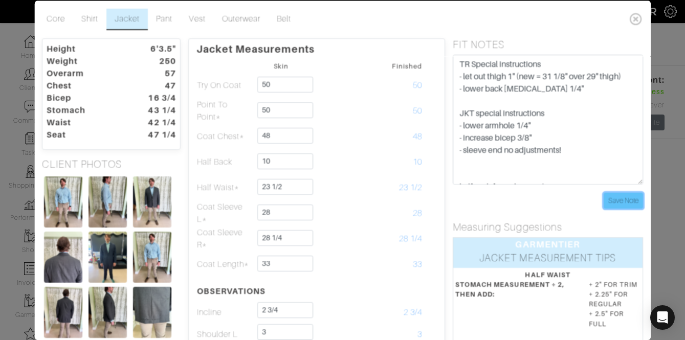
click at [635, 193] on input "Save Note" at bounding box center [623, 200] width 39 height 16
click at [158, 24] on link "Pant" at bounding box center [164, 18] width 33 height 21
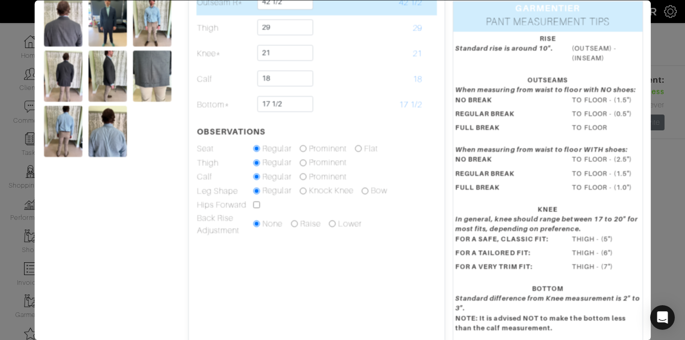
scroll to position [239, 0]
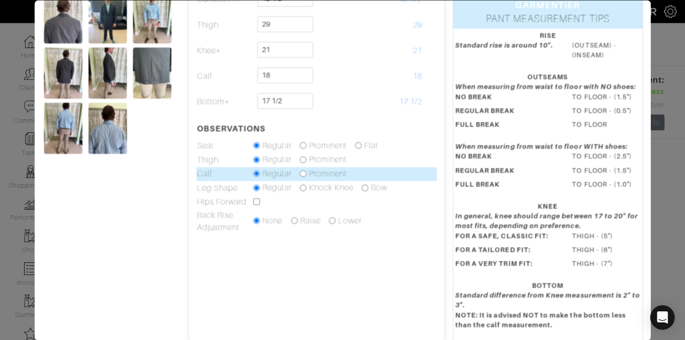
click at [301, 171] on input "radio" at bounding box center [303, 174] width 7 height 7
radio input "true"
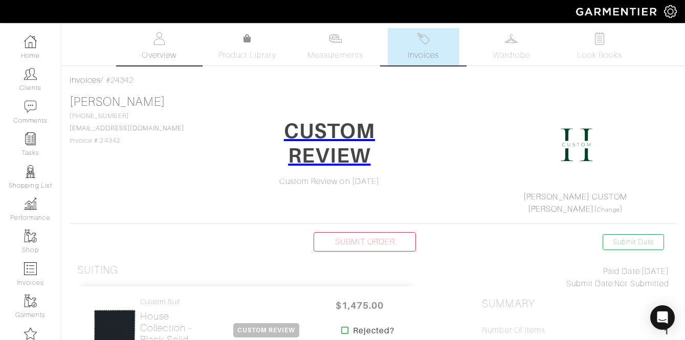
click at [154, 42] on img at bounding box center [159, 38] width 13 height 13
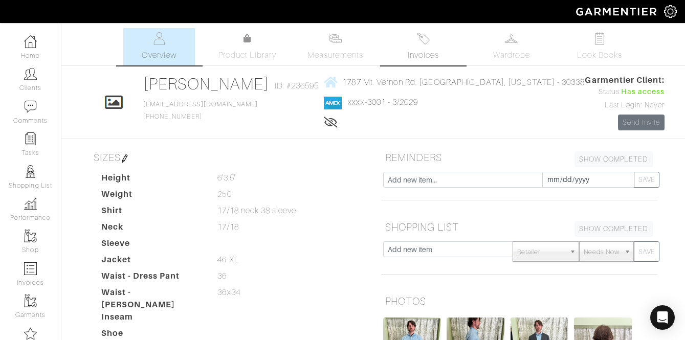
click at [409, 54] on span "Invoices" at bounding box center [423, 55] width 31 height 12
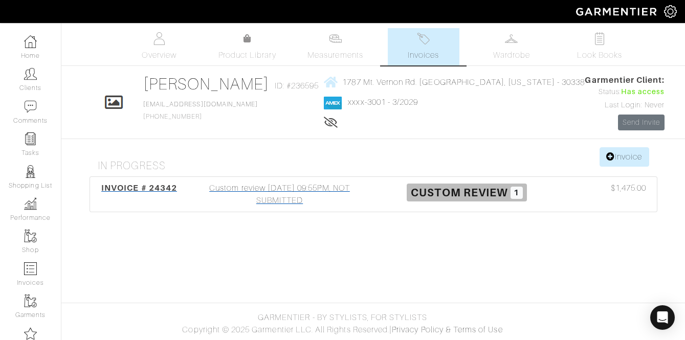
click at [252, 192] on div "Custom review [DATE] 09:55PM, NOT SUBMITTED" at bounding box center [279, 194] width 187 height 25
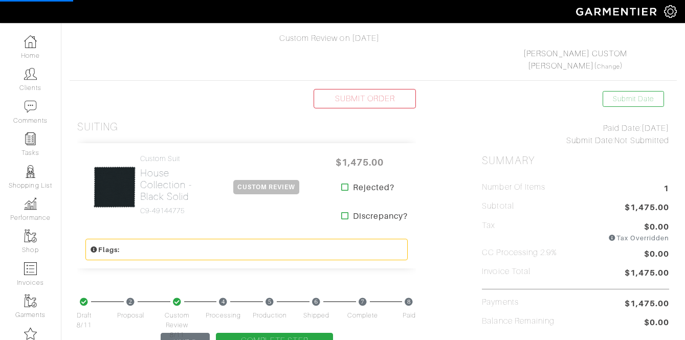
scroll to position [160, 0]
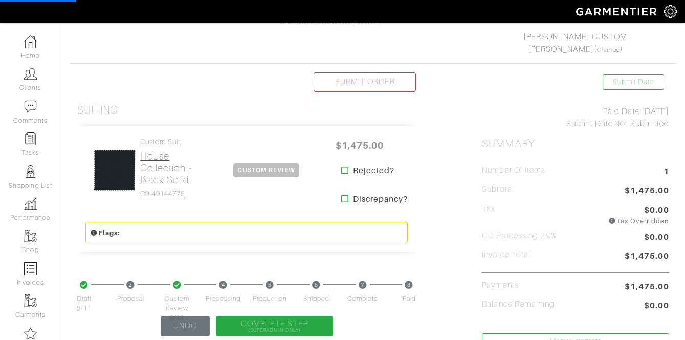
click at [163, 171] on h2 "House Collection - Black Solid" at bounding box center [174, 167] width 69 height 35
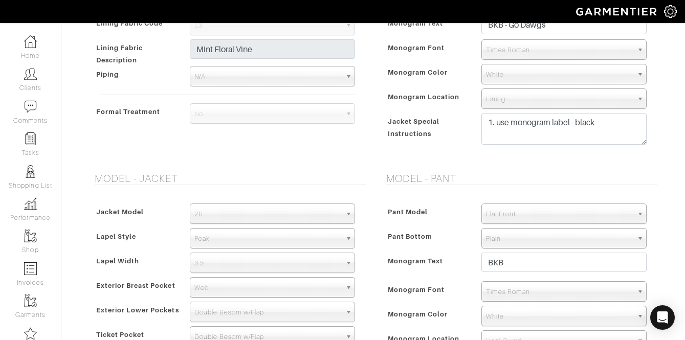
scroll to position [599, 0]
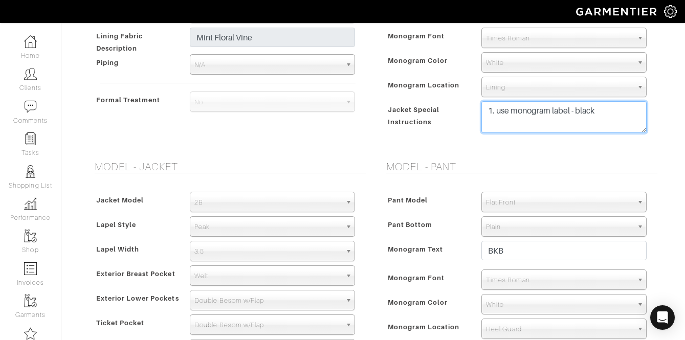
click at [614, 116] on textarea "1. use monogram label - black" at bounding box center [564, 117] width 165 height 32
paste textarea "TR Special instructions - let out thigh 1" (new = 31 1/8" over 29" thigh) - low…"
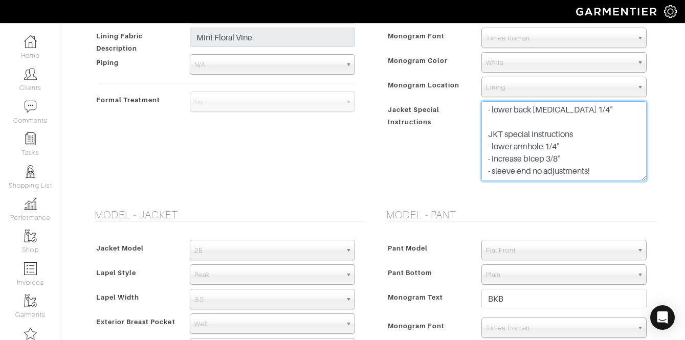
scroll to position [10, 0]
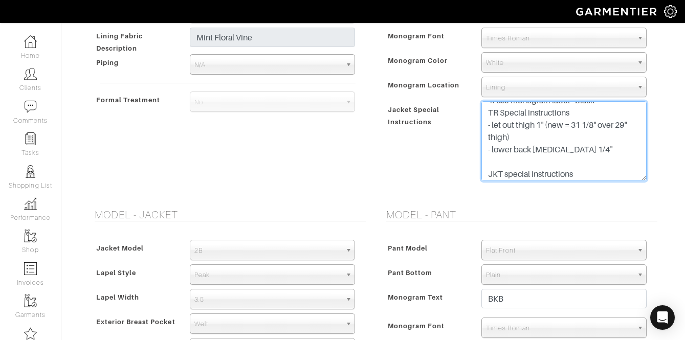
drag, startPoint x: 646, startPoint y: 130, endPoint x: 655, endPoint y: 230, distance: 100.2
click at [655, 197] on div "Interior Pic Stitch Color Match Aubergine Azure Beige Black Blue British Navy B…" at bounding box center [519, 82] width 276 height 228
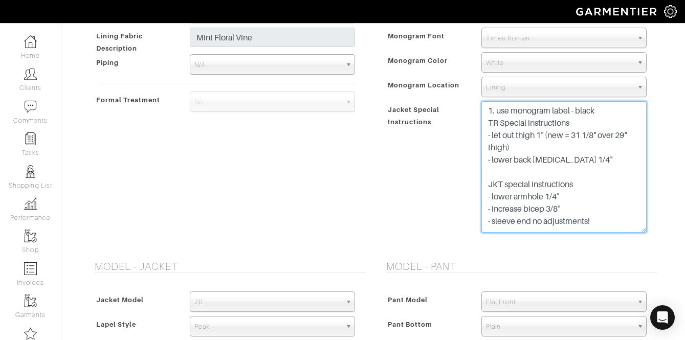
drag, startPoint x: 585, startPoint y: 163, endPoint x: 485, endPoint y: 122, distance: 108.3
click at [485, 122] on textarea "1. use monogram label - black" at bounding box center [564, 167] width 165 height 132
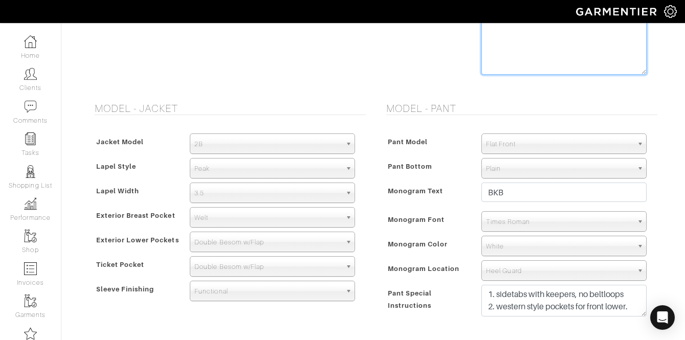
scroll to position [758, 0]
drag, startPoint x: 643, startPoint y: 312, endPoint x: 639, endPoint y: 352, distance: 40.1
click at [639, 340] on html "[PERSON_NAME] CUSTOM [PERSON_NAME] Home Clients Invoices Comments Reminders Sty…" at bounding box center [342, 15] width 685 height 1546
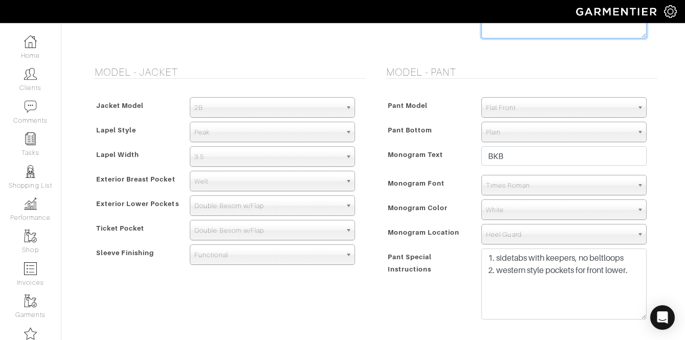
scroll to position [796, 0]
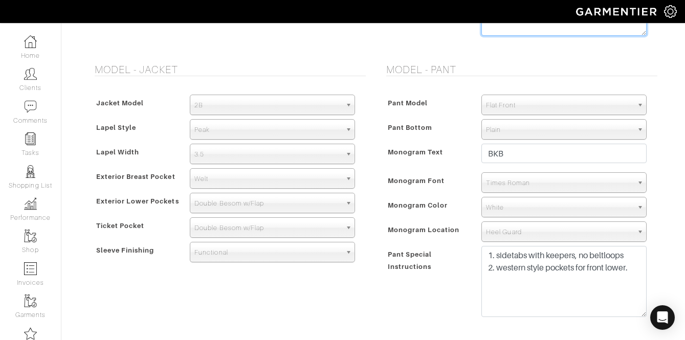
type textarea "1. use monogram label - black JKT special instructions - lower armhole 1/4" - i…"
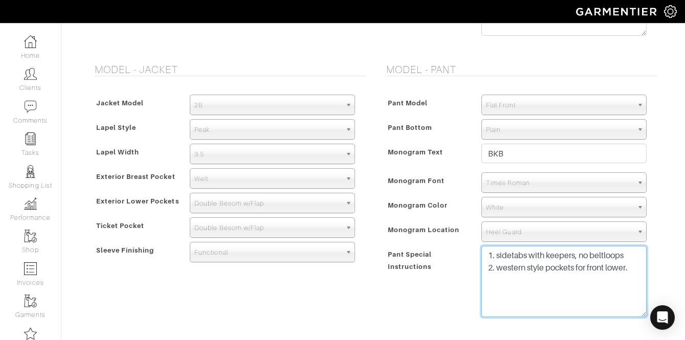
click at [638, 270] on textarea "1. sidetabs with keepers, no beltloops 2. western style pockets for front lower." at bounding box center [564, 281] width 165 height 71
paste textarea "TR Special instructions - let out thigh 1" (new = 31 1/8" over 29" thigh) - low…"
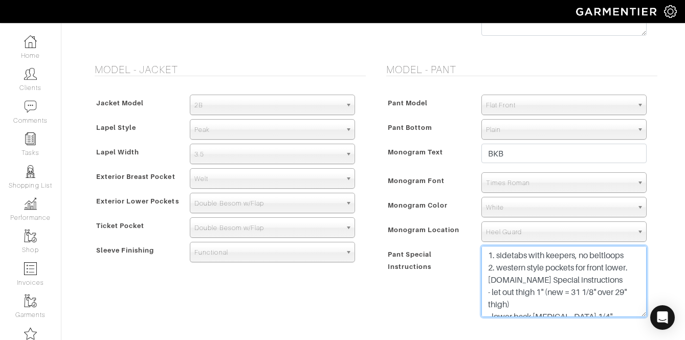
scroll to position [5, 0]
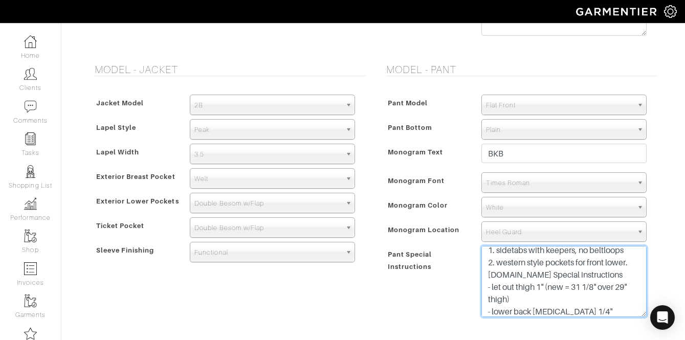
drag, startPoint x: 495, startPoint y: 276, endPoint x: 462, endPoint y: 276, distance: 33.3
click at [466, 276] on div "Pant Special Instructions 1. sidetabs with keepers, no beltloops 2. western sty…" at bounding box center [519, 284] width 271 height 76
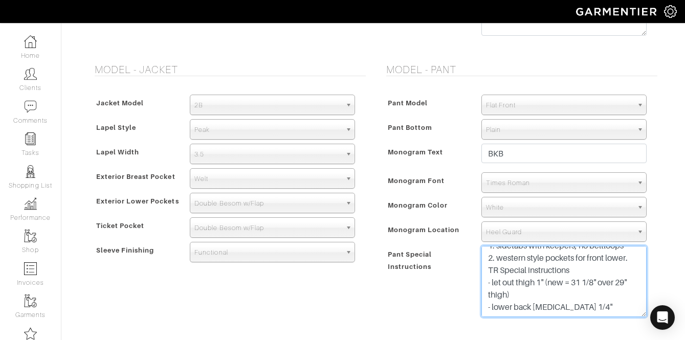
drag, startPoint x: 557, startPoint y: 297, endPoint x: 548, endPoint y: 283, distance: 16.6
click at [548, 283] on textarea "1. sidetabs with keepers, no beltloops 2. western style pockets for front lower." at bounding box center [564, 281] width 165 height 71
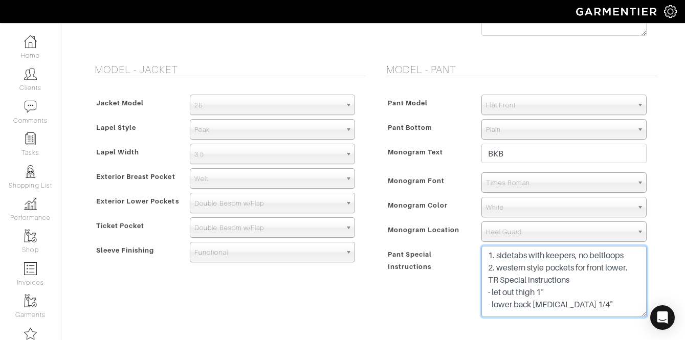
scroll to position [0, 0]
click at [553, 281] on textarea "1. sidetabs with keepers, no beltloops 2. western style pockets for front lower." at bounding box center [564, 281] width 165 height 71
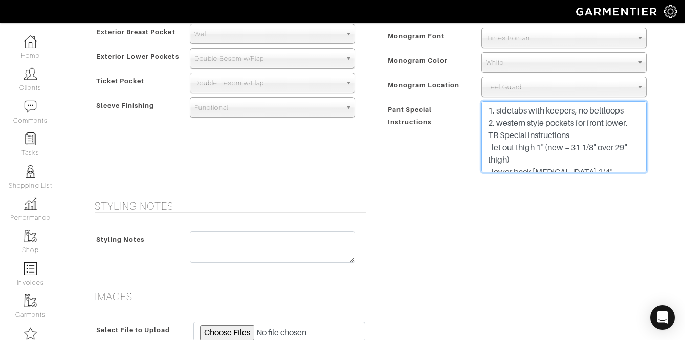
scroll to position [970, 0]
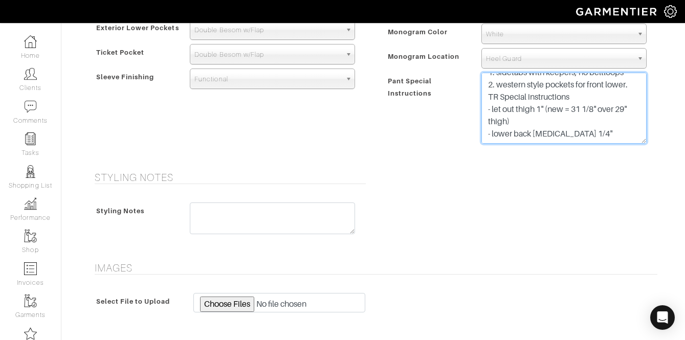
click at [584, 137] on textarea "1. sidetabs with keepers, no beltloops 2. western style pockets for front lower." at bounding box center [564, 108] width 165 height 71
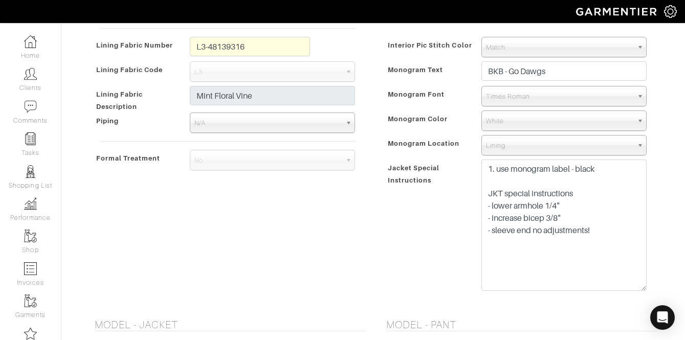
scroll to position [1229, 0]
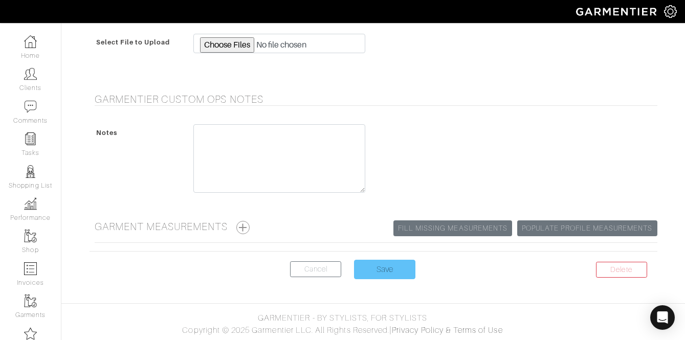
type textarea "1. sidetabs with keepers, no beltloops 2. western style pockets for front lower…"
click at [394, 273] on input "Save" at bounding box center [384, 269] width 61 height 19
